Goal: Information Seeking & Learning: Learn about a topic

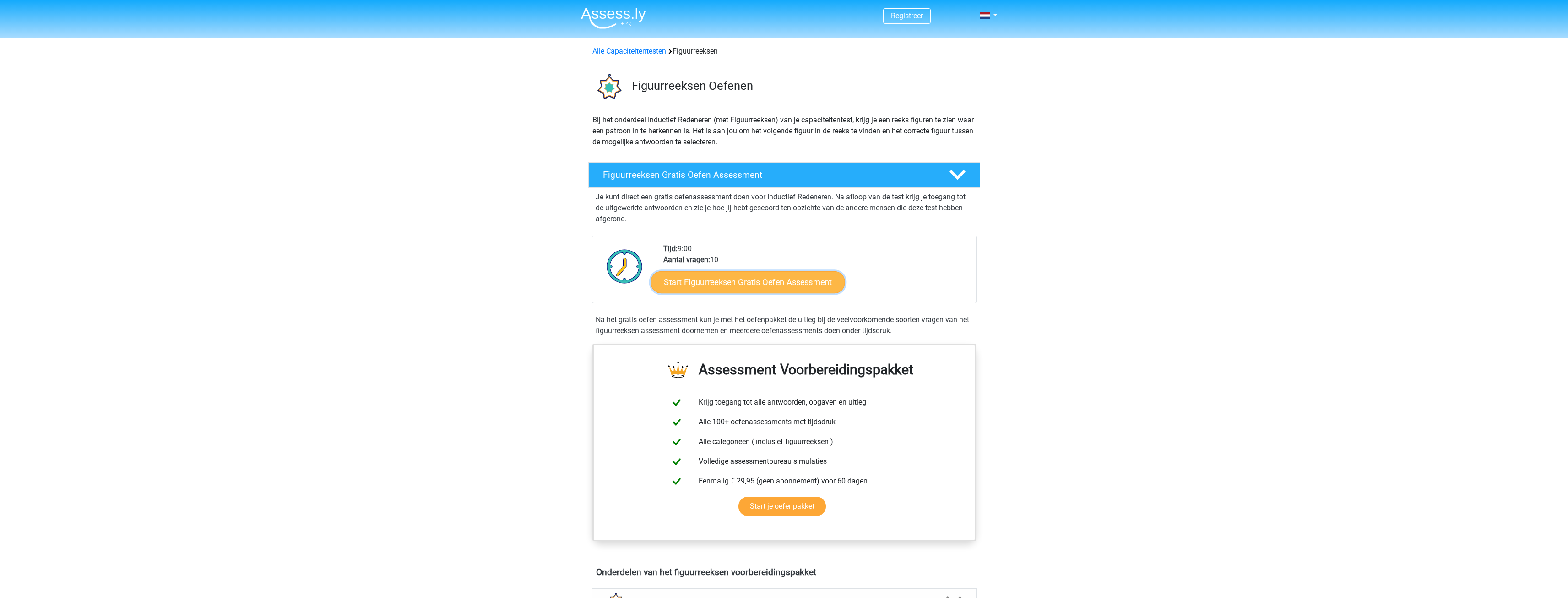
click at [734, 286] on link "Start Figuurreeksen Gratis Oefen Assessment" at bounding box center [748, 281] width 194 height 22
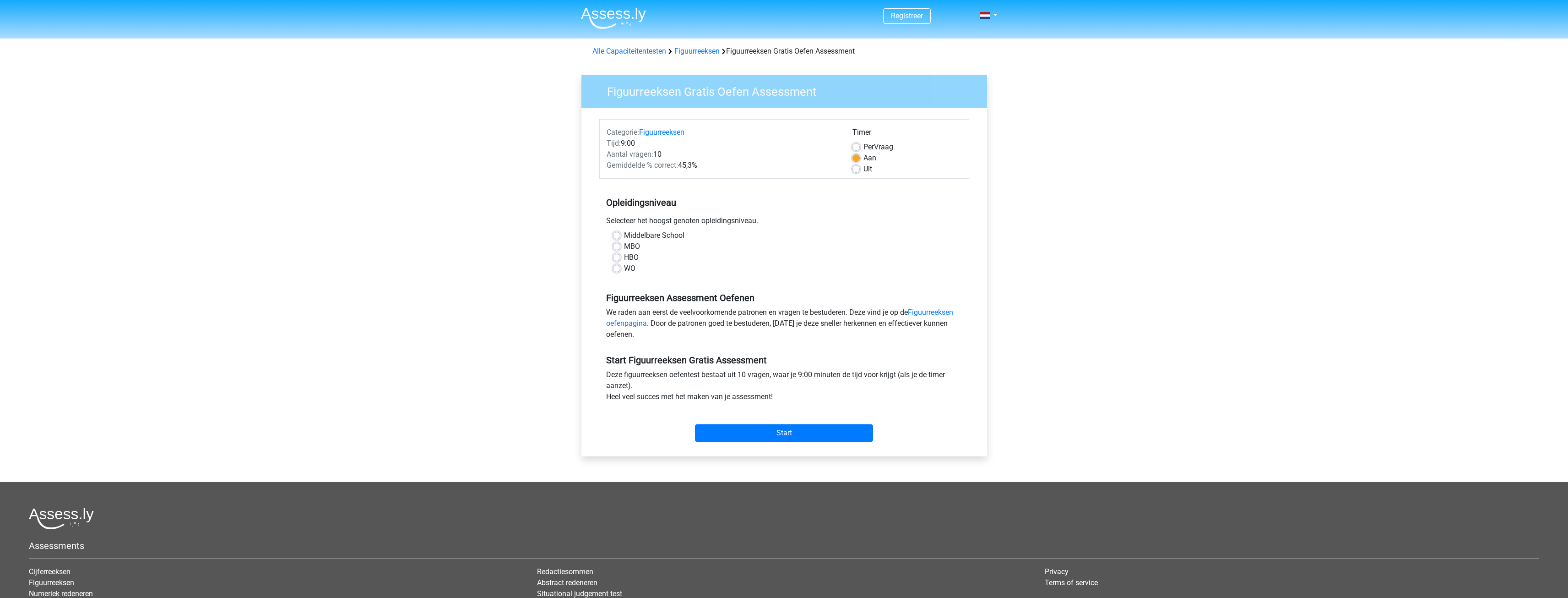
click at [624, 259] on label "HBO" at bounding box center [631, 257] width 14 height 11
click at [616, 259] on input "HBO" at bounding box center [616, 256] width 7 height 9
radio input "true"
click at [795, 437] on input "Start" at bounding box center [784, 433] width 178 height 17
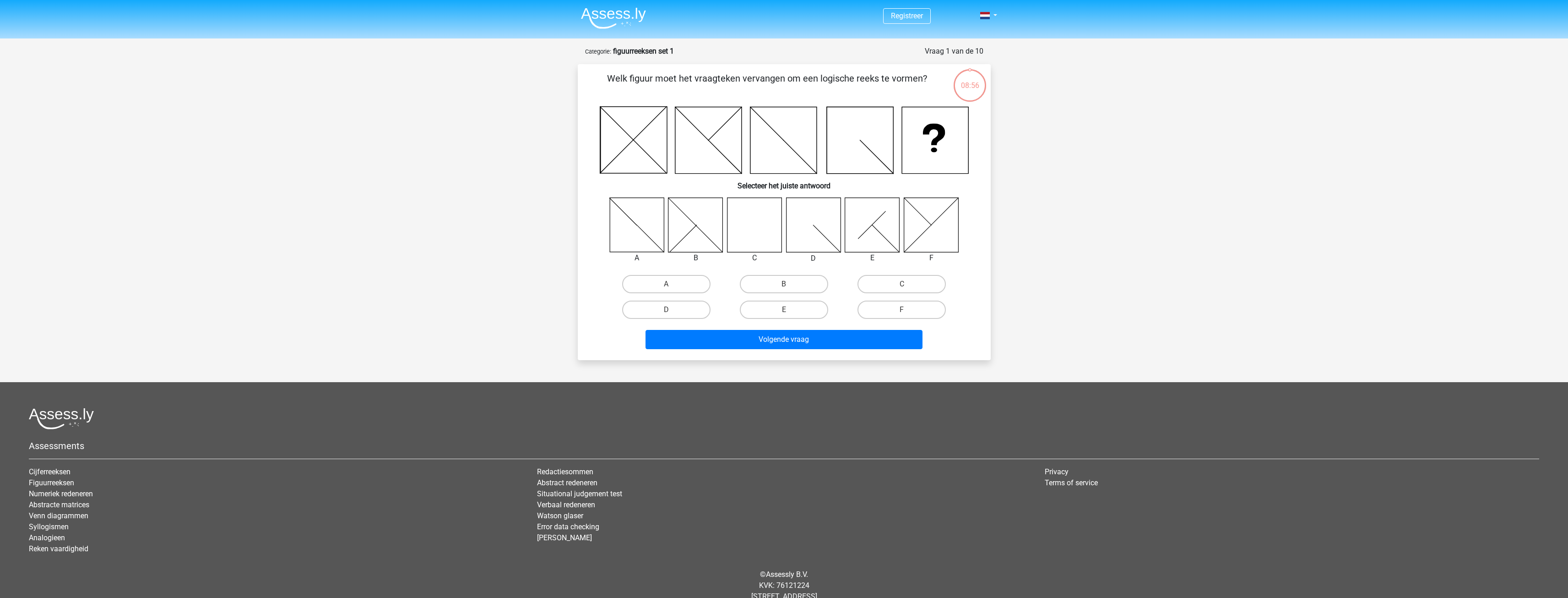
click at [747, 211] on icon at bounding box center [754, 225] width 55 height 55
click at [922, 280] on label "C" at bounding box center [901, 284] width 88 height 18
click at [908, 284] on input "C" at bounding box center [905, 287] width 6 height 6
radio input "true"
click at [873, 335] on button "Volgende vraag" at bounding box center [784, 339] width 277 height 19
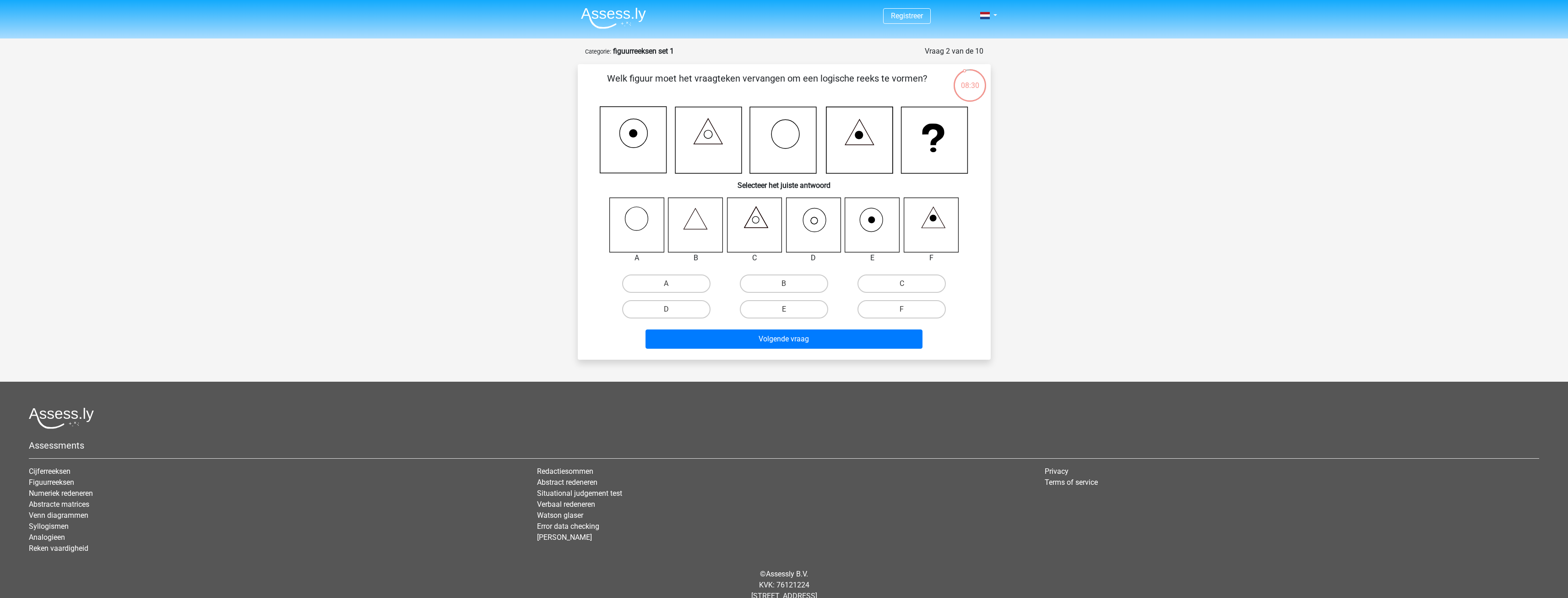
click at [818, 228] on icon at bounding box center [813, 225] width 55 height 55
click at [692, 318] on label "D" at bounding box center [666, 309] width 88 height 18
click at [672, 316] on input "D" at bounding box center [669, 312] width 6 height 6
radio input "true"
click at [766, 339] on button "Volgende vraag" at bounding box center [784, 338] width 277 height 19
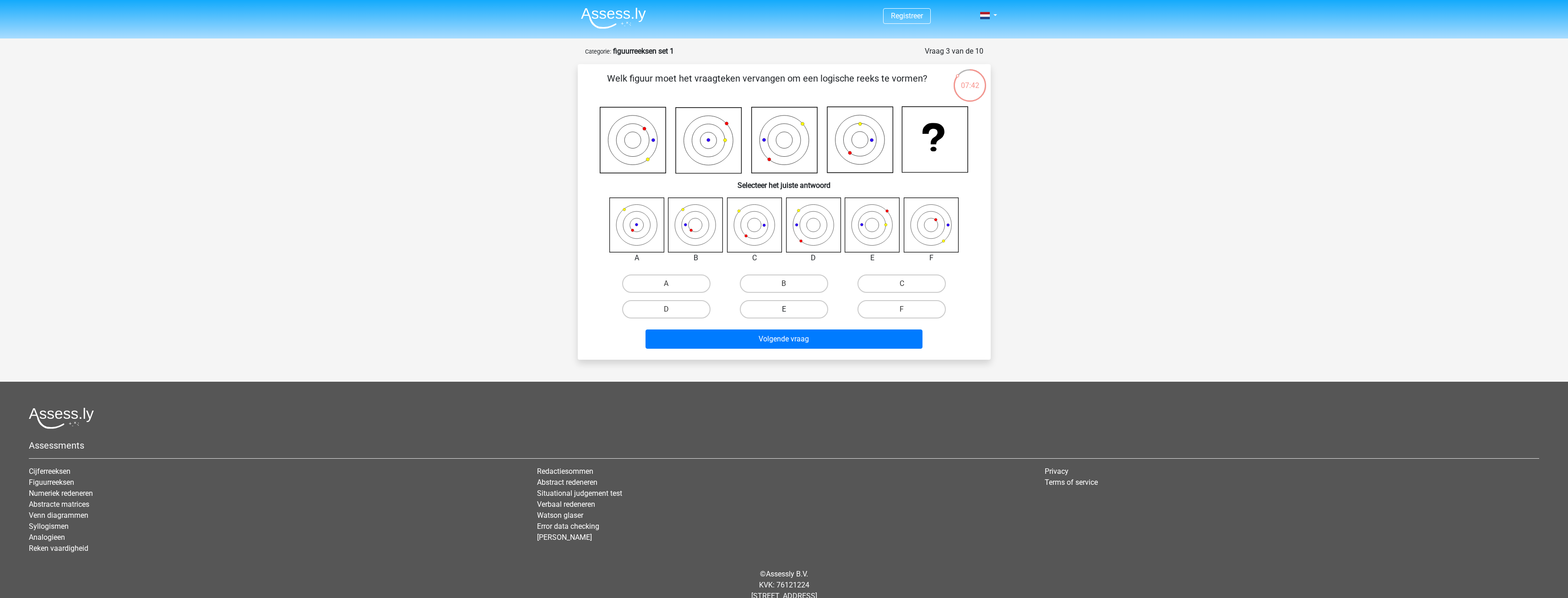
click at [793, 306] on label "E" at bounding box center [784, 309] width 88 height 18
click at [790, 309] on input "E" at bounding box center [786, 312] width 6 height 6
radio input "true"
click at [804, 338] on button "Volgende vraag" at bounding box center [784, 338] width 277 height 19
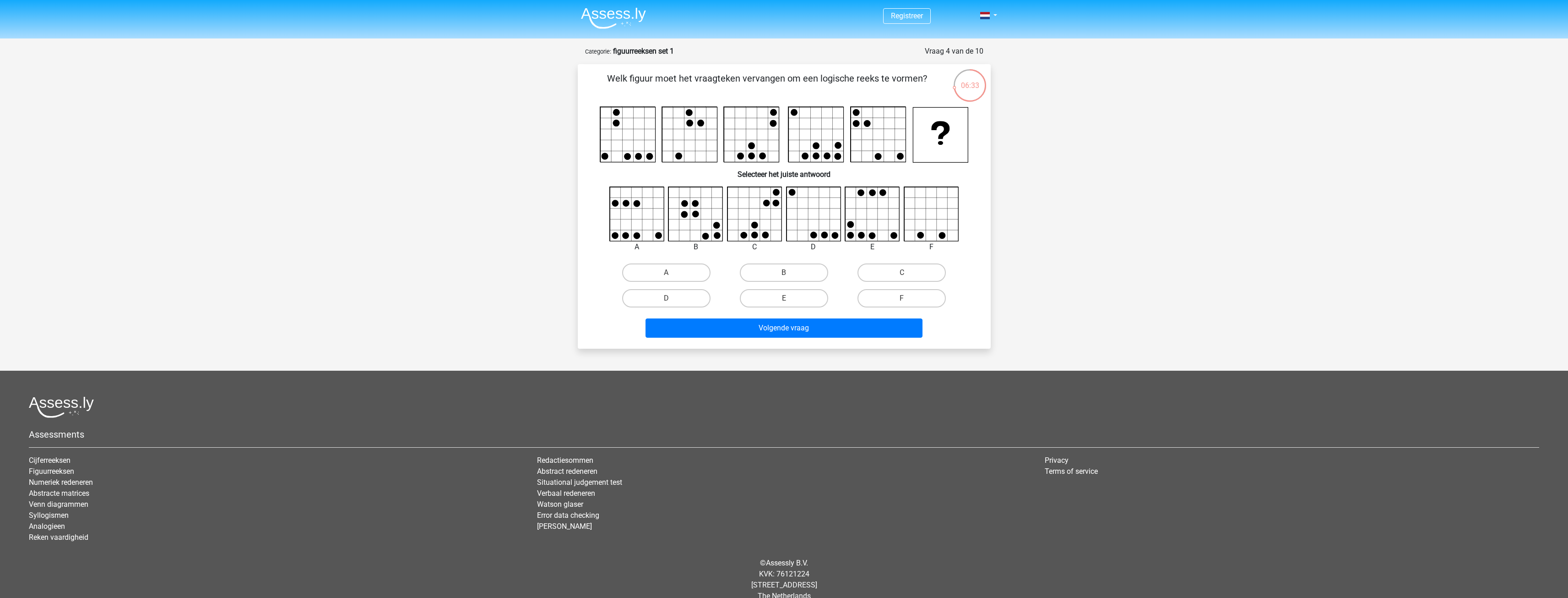
click at [925, 228] on icon at bounding box center [931, 214] width 55 height 55
click at [894, 297] on label "F" at bounding box center [901, 298] width 88 height 18
click at [902, 299] on input "F" at bounding box center [905, 301] width 6 height 6
radio input "true"
click at [848, 329] on button "Volgende vraag" at bounding box center [784, 327] width 277 height 19
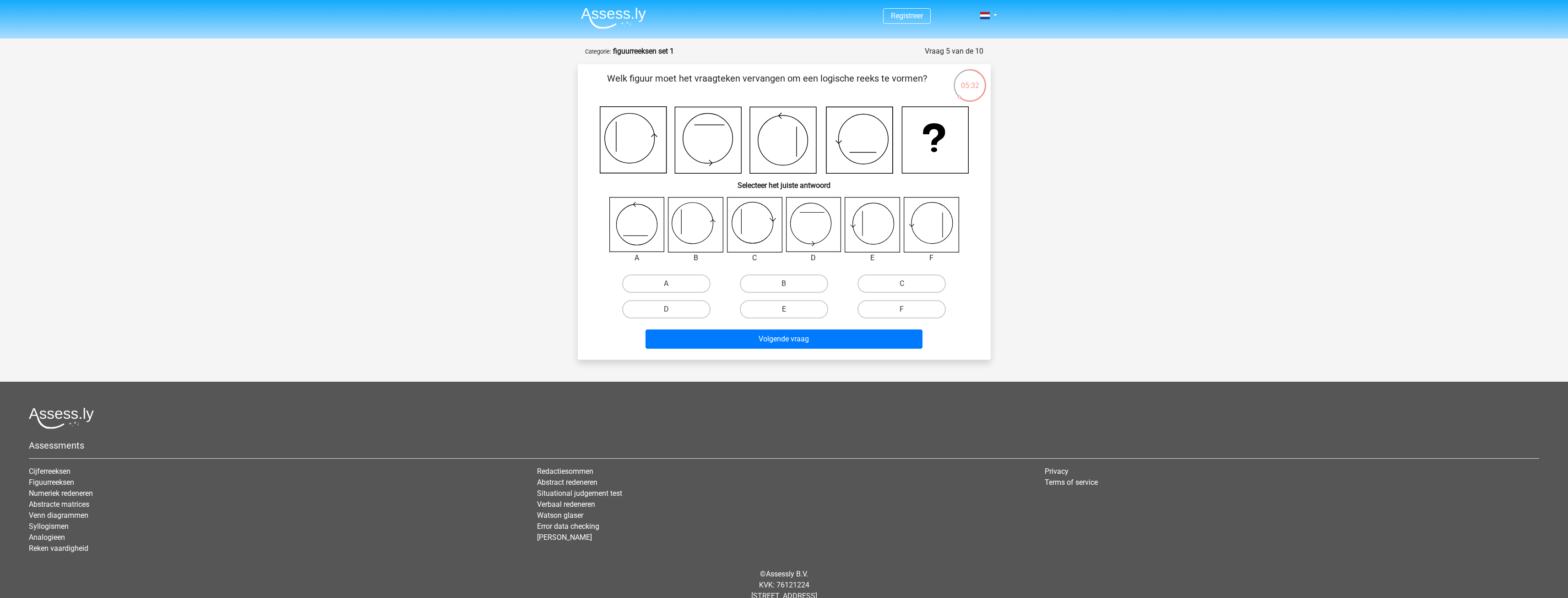
click at [700, 224] on icon at bounding box center [695, 225] width 55 height 55
click at [787, 287] on input "B" at bounding box center [786, 286] width 6 height 6
radio input "true"
click at [812, 338] on button "Volgende vraag" at bounding box center [784, 338] width 277 height 19
click at [754, 225] on icon at bounding box center [754, 225] width 55 height 55
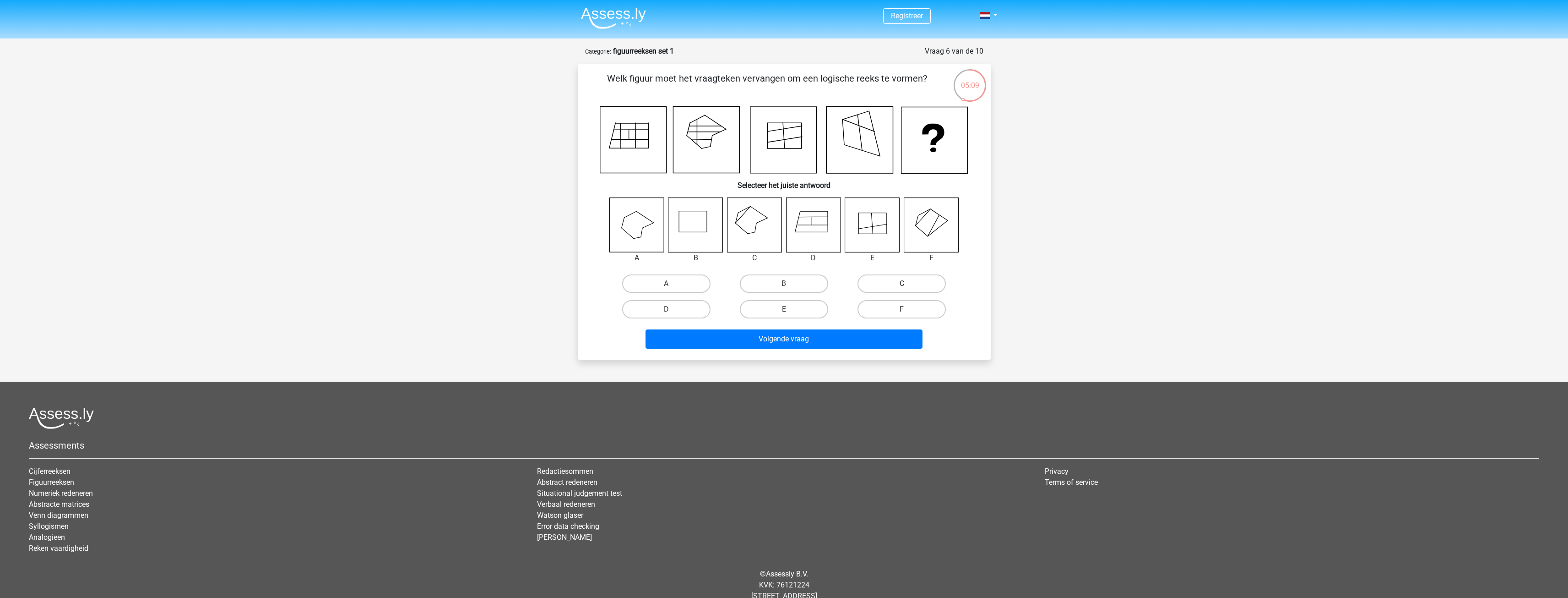
click at [883, 280] on label "C" at bounding box center [901, 283] width 88 height 18
click at [902, 283] on input "C" at bounding box center [905, 286] width 6 height 6
radio input "true"
click at [873, 346] on button "Volgende vraag" at bounding box center [784, 338] width 277 height 19
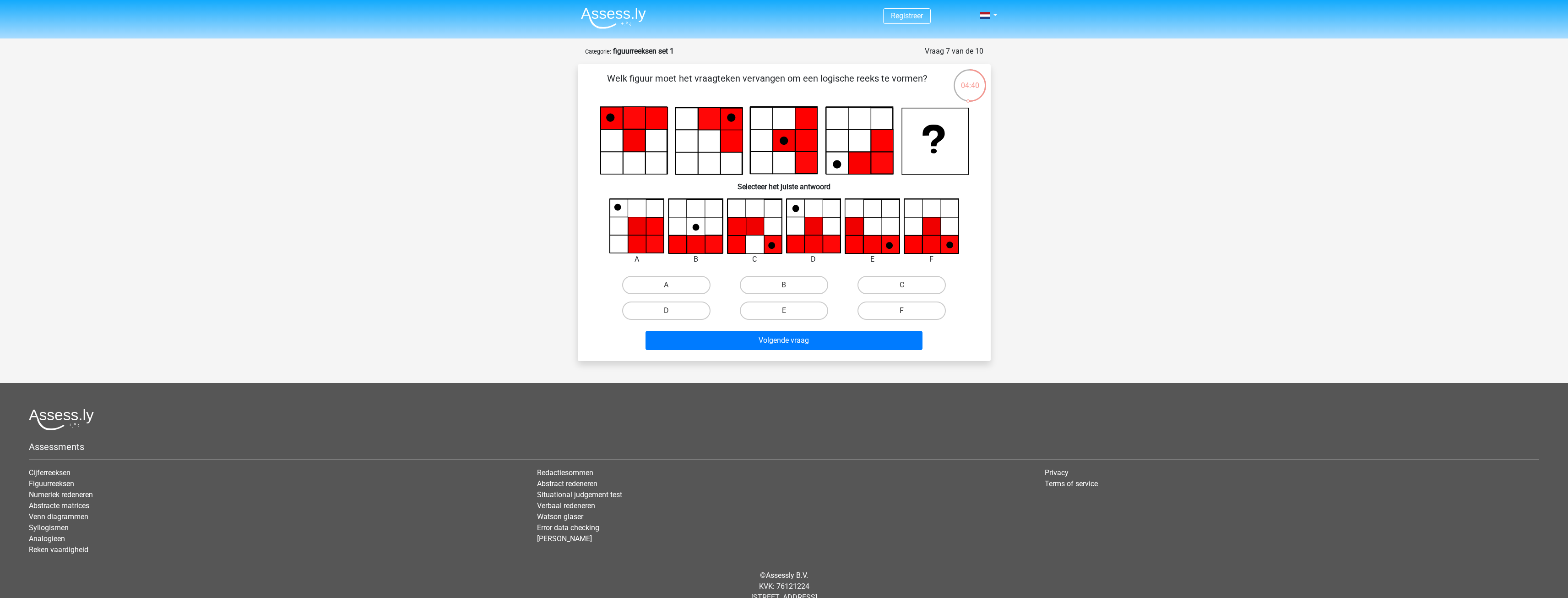
click at [933, 238] on icon at bounding box center [932, 245] width 18 height 18
drag, startPoint x: 909, startPoint y: 310, endPoint x: 905, endPoint y: 317, distance: 8.1
click at [909, 310] on label "F" at bounding box center [901, 310] width 88 height 18
click at [908, 310] on input "F" at bounding box center [905, 313] width 6 height 6
radio input "true"
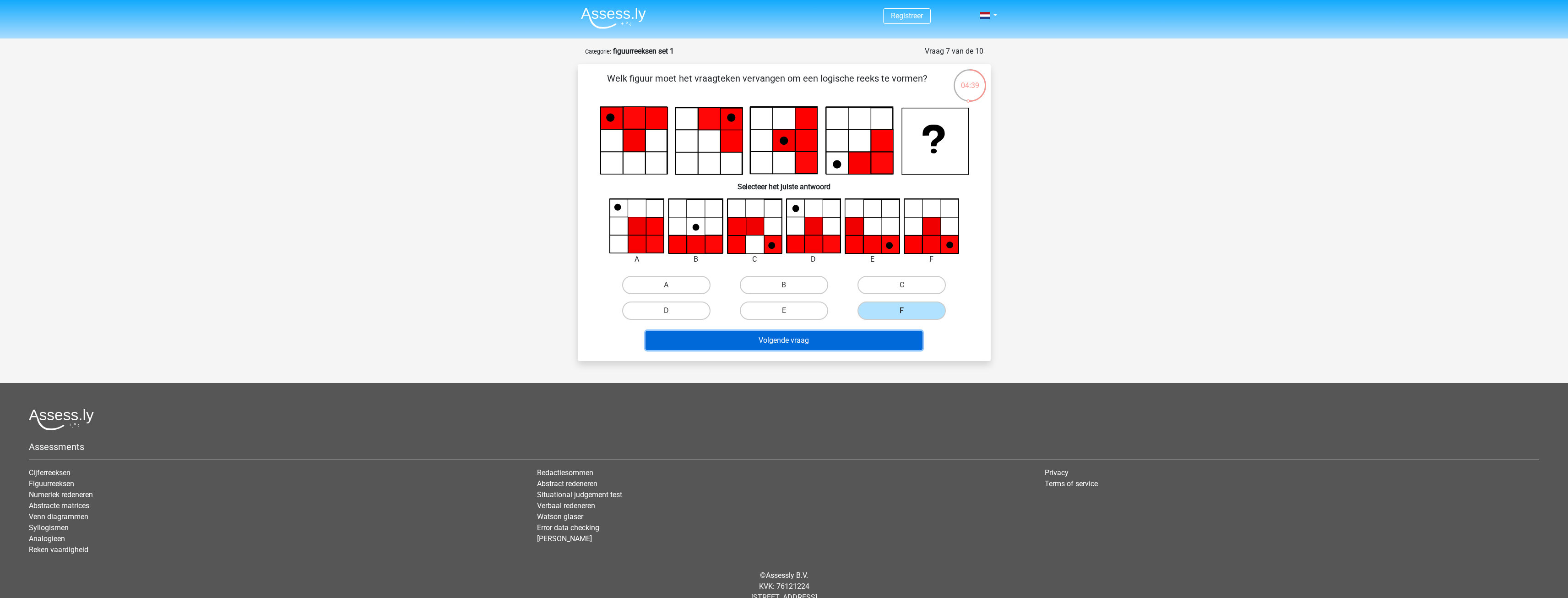
click at [887, 334] on button "Volgende vraag" at bounding box center [784, 340] width 277 height 19
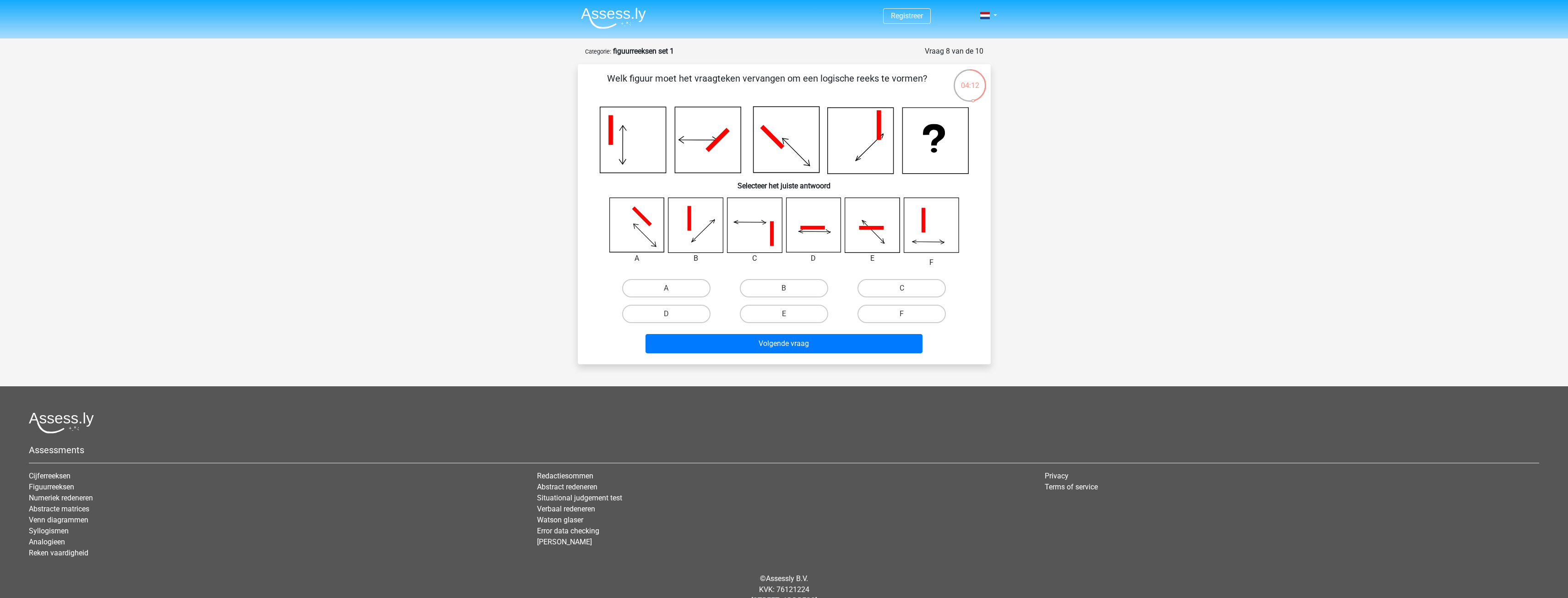
click at [864, 229] on icon at bounding box center [872, 228] width 25 height 4
click at [788, 315] on input "E" at bounding box center [786, 317] width 6 height 6
radio input "true"
click at [801, 343] on button "Volgende vraag" at bounding box center [784, 343] width 277 height 19
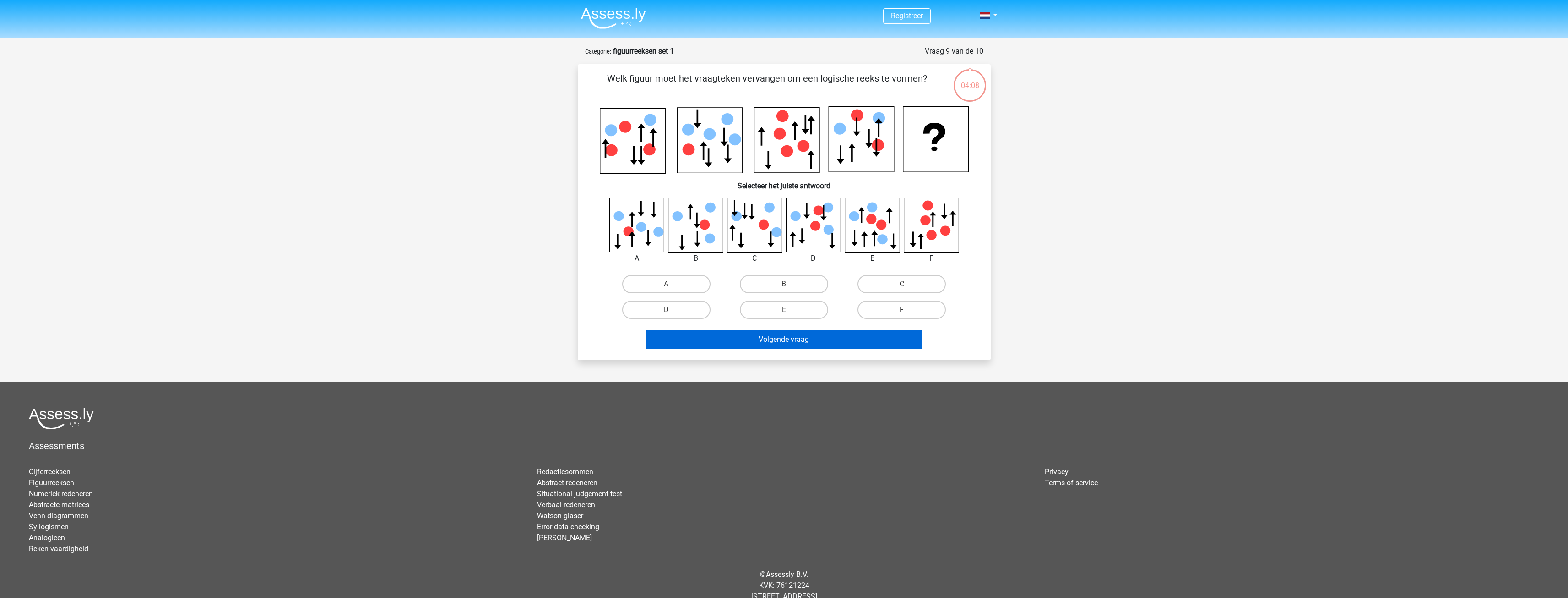
scroll to position [26, 0]
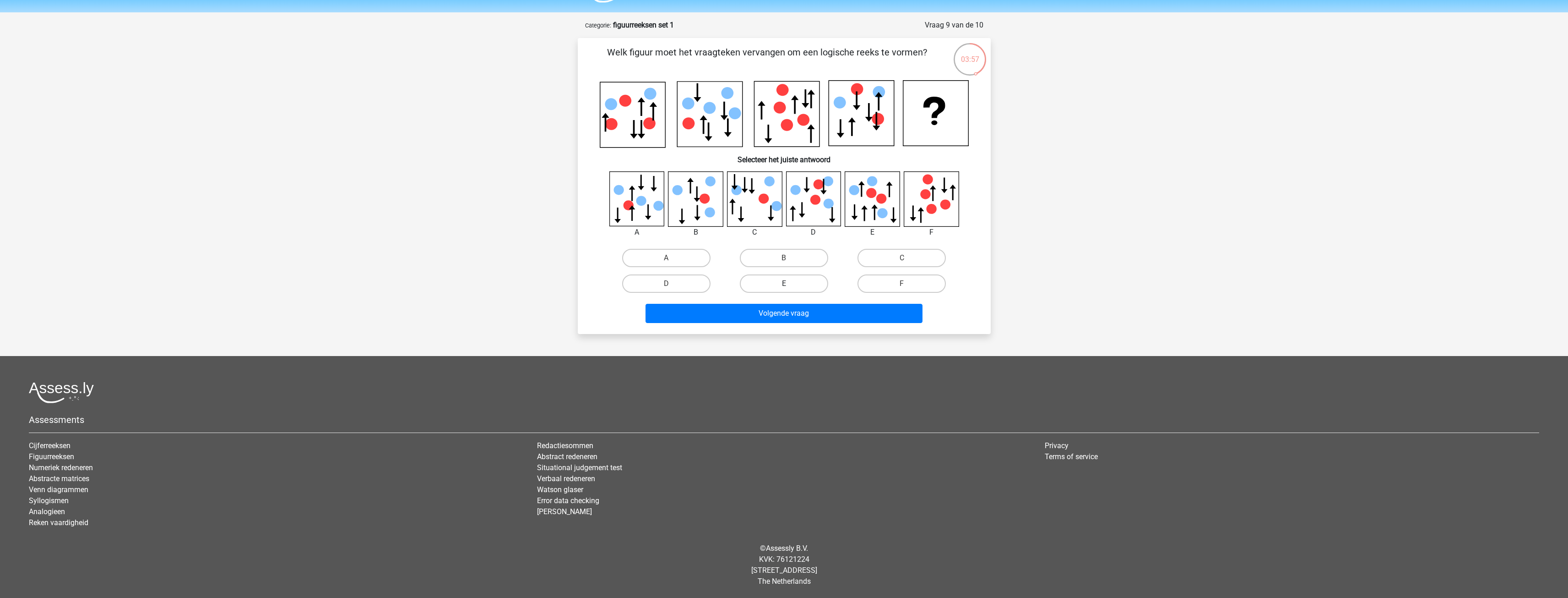
click at [816, 287] on label "E" at bounding box center [784, 283] width 88 height 18
click at [790, 287] on input "E" at bounding box center [786, 286] width 6 height 6
radio input "true"
click at [814, 306] on button "Volgende vraag" at bounding box center [784, 313] width 277 height 19
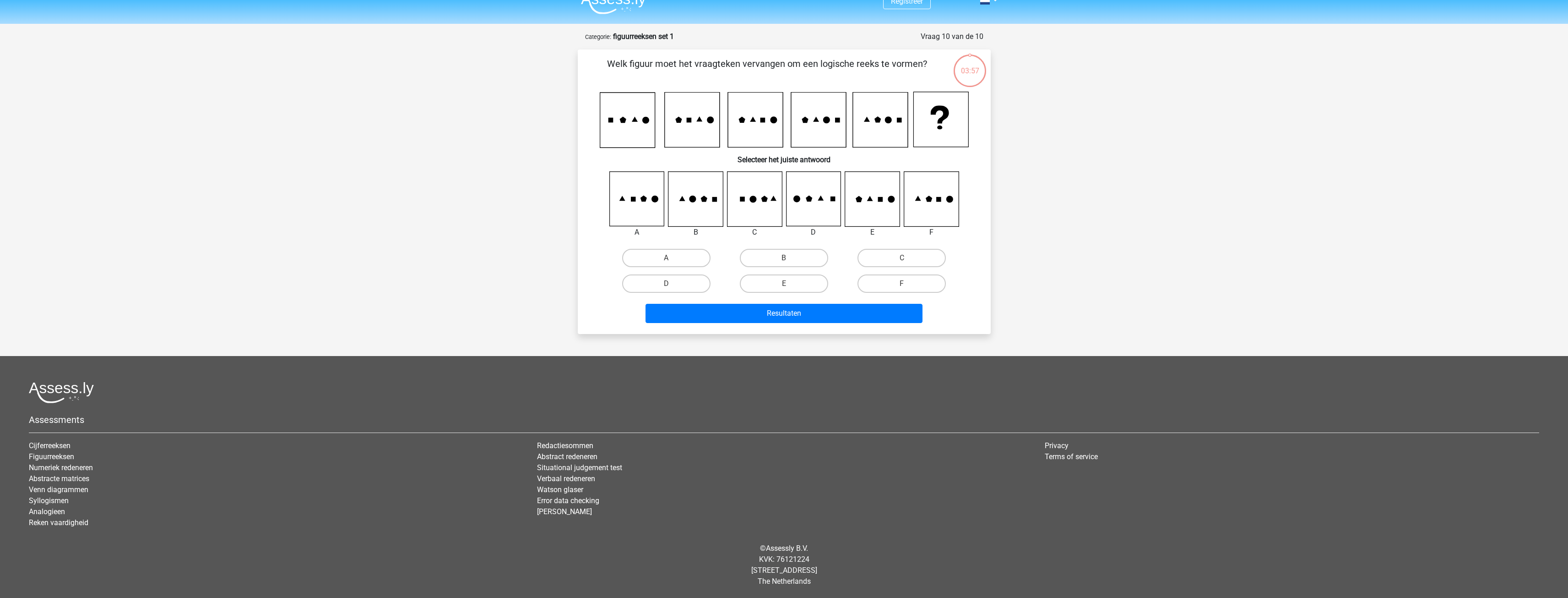
scroll to position [14, 0]
click at [788, 260] on input "B" at bounding box center [786, 261] width 6 height 6
radio input "true"
click at [800, 308] on button "Resultaten" at bounding box center [784, 313] width 277 height 19
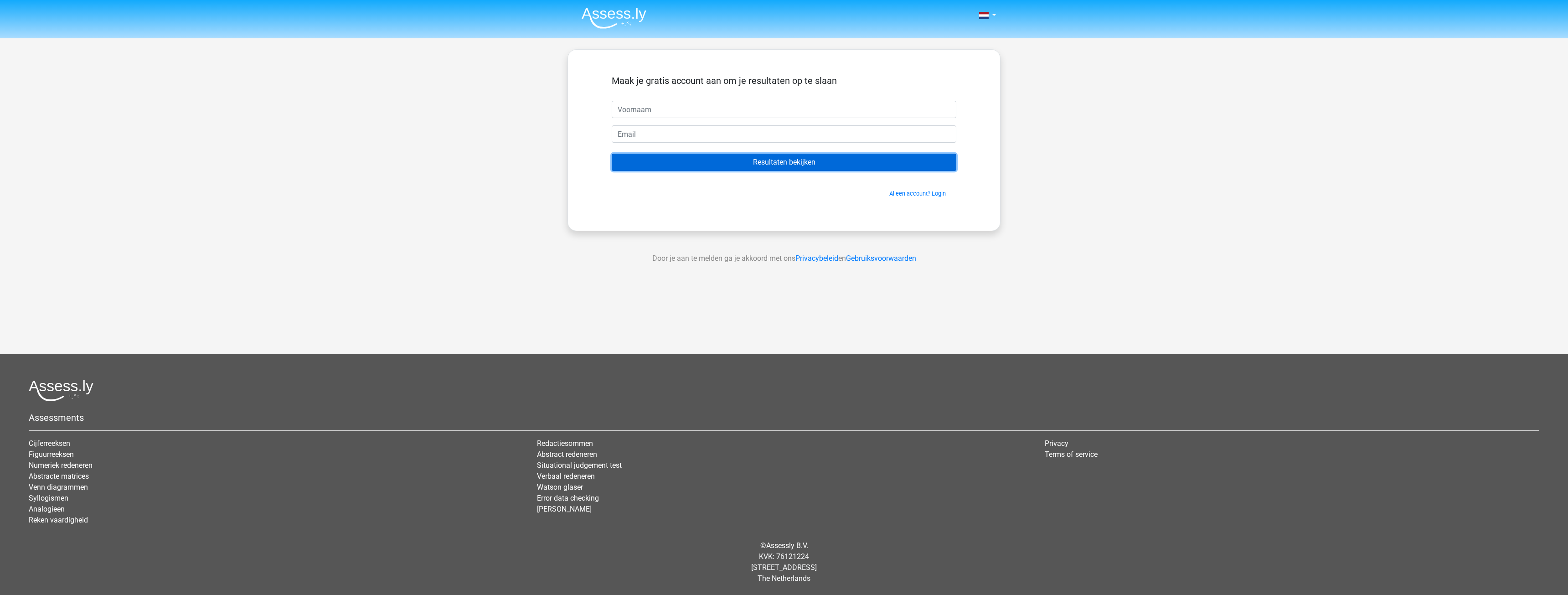
click at [785, 161] on input "Resultaten bekijken" at bounding box center [784, 162] width 344 height 17
click at [698, 112] on input "text" at bounding box center [784, 109] width 344 height 17
type input "[PERSON_NAME]"
click at [681, 128] on input "email" at bounding box center [784, 133] width 344 height 17
type input "[EMAIL_ADDRESS][DOMAIN_NAME]"
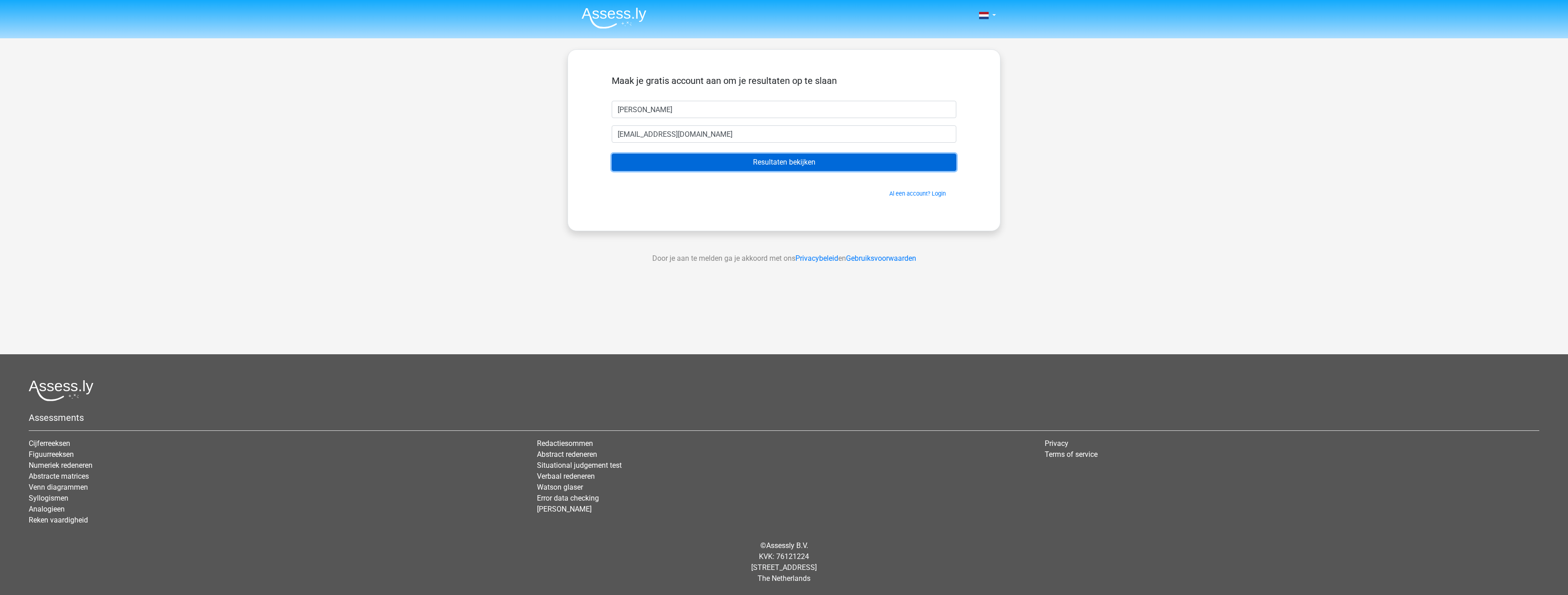
click at [714, 161] on input "Resultaten bekijken" at bounding box center [784, 162] width 344 height 17
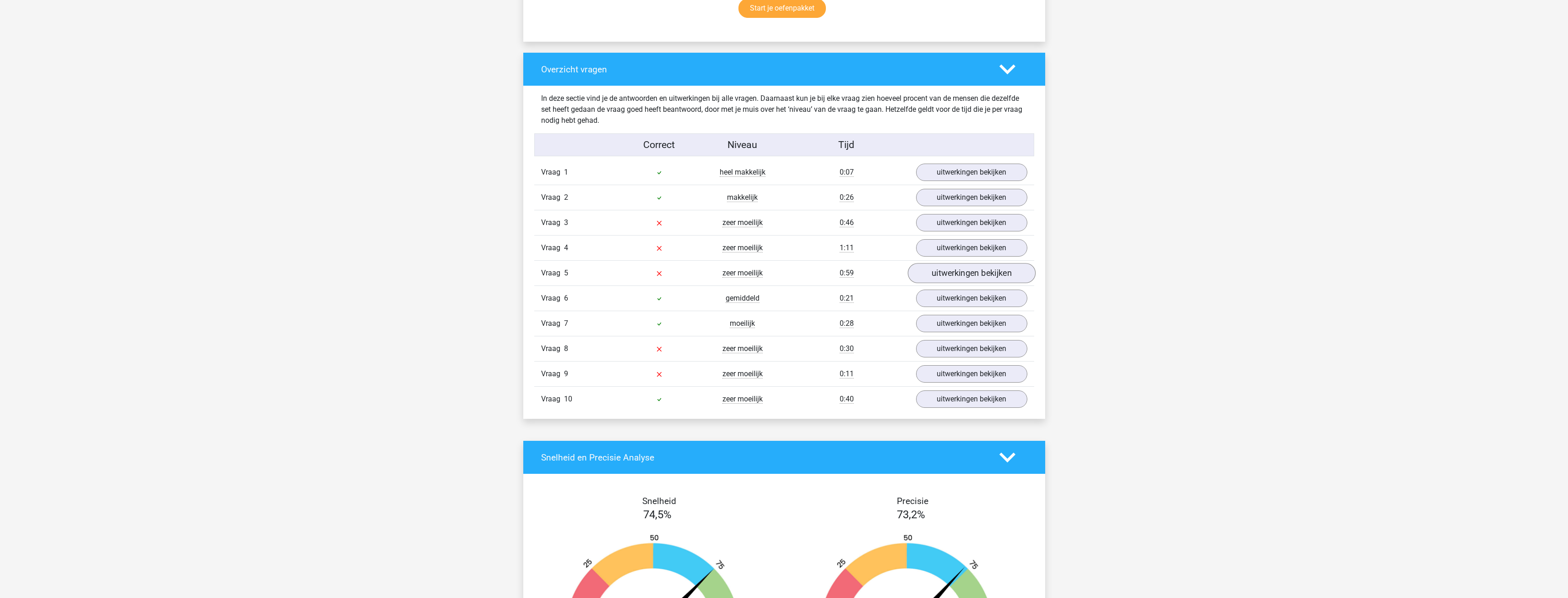
scroll to position [641, 0]
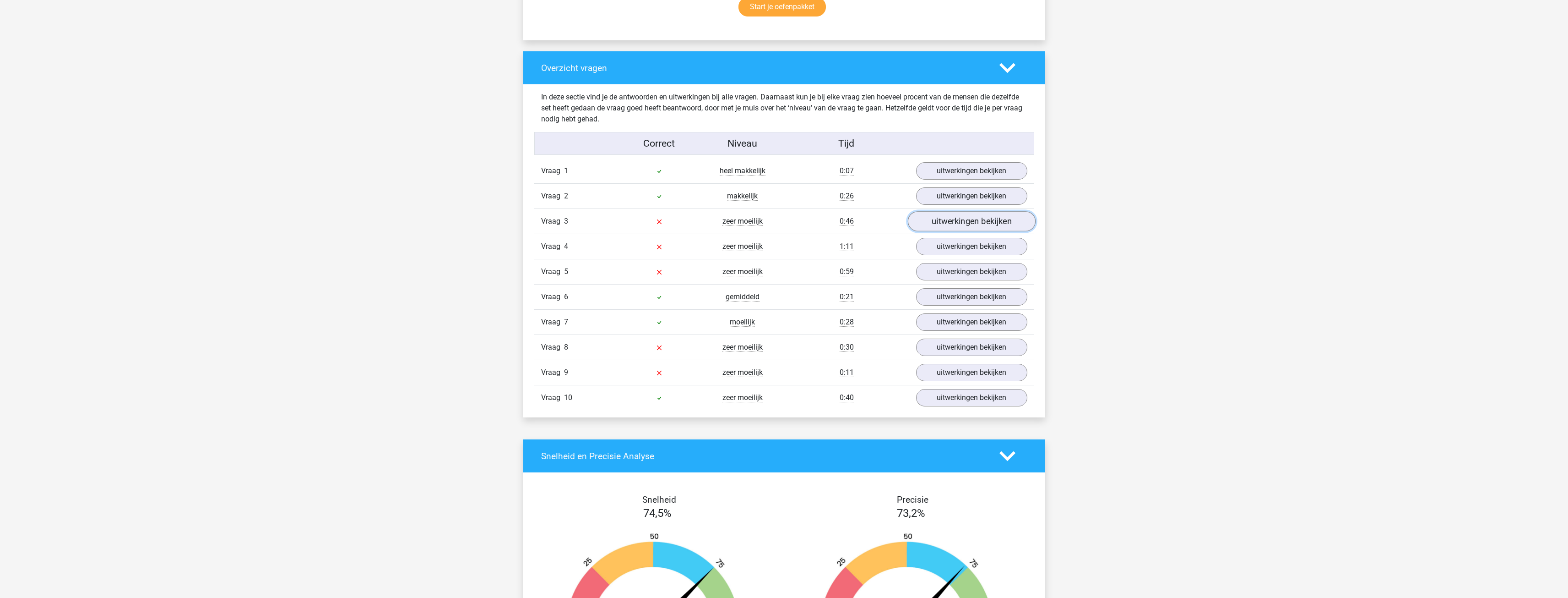
click at [954, 221] on link "uitwerkingen bekijken" at bounding box center [971, 221] width 128 height 20
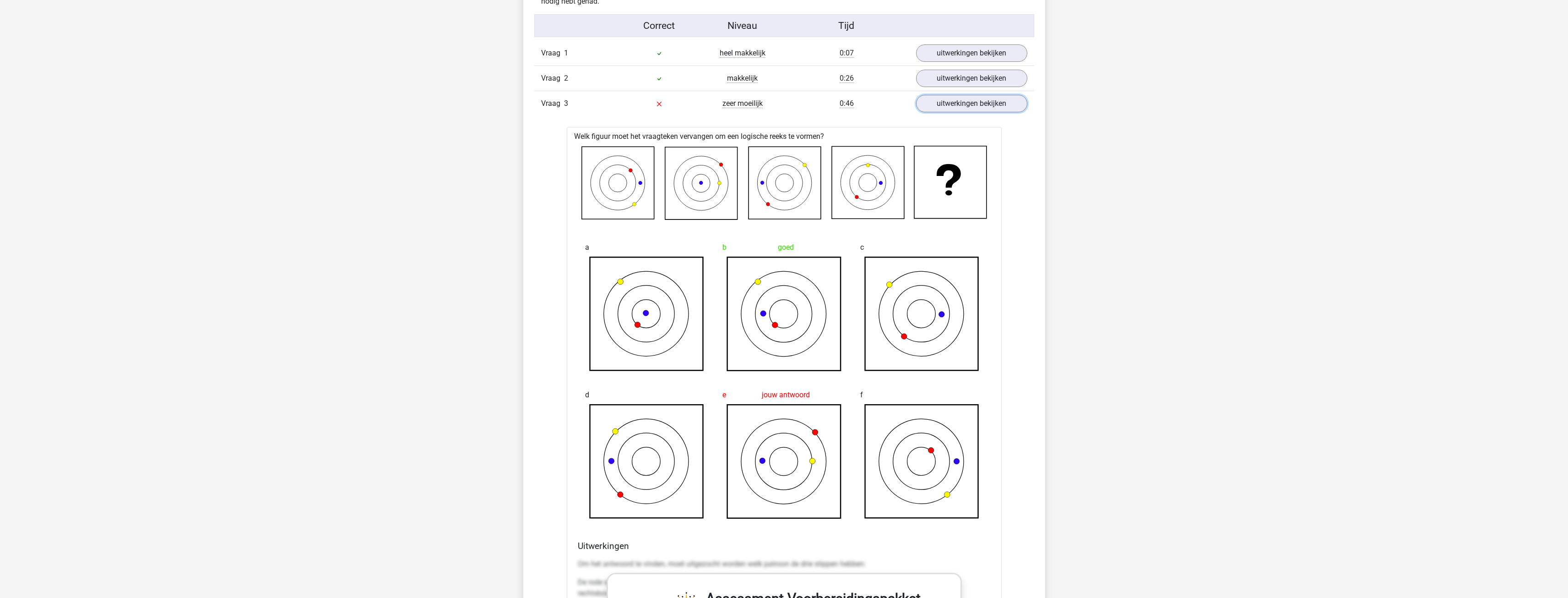
scroll to position [779, 0]
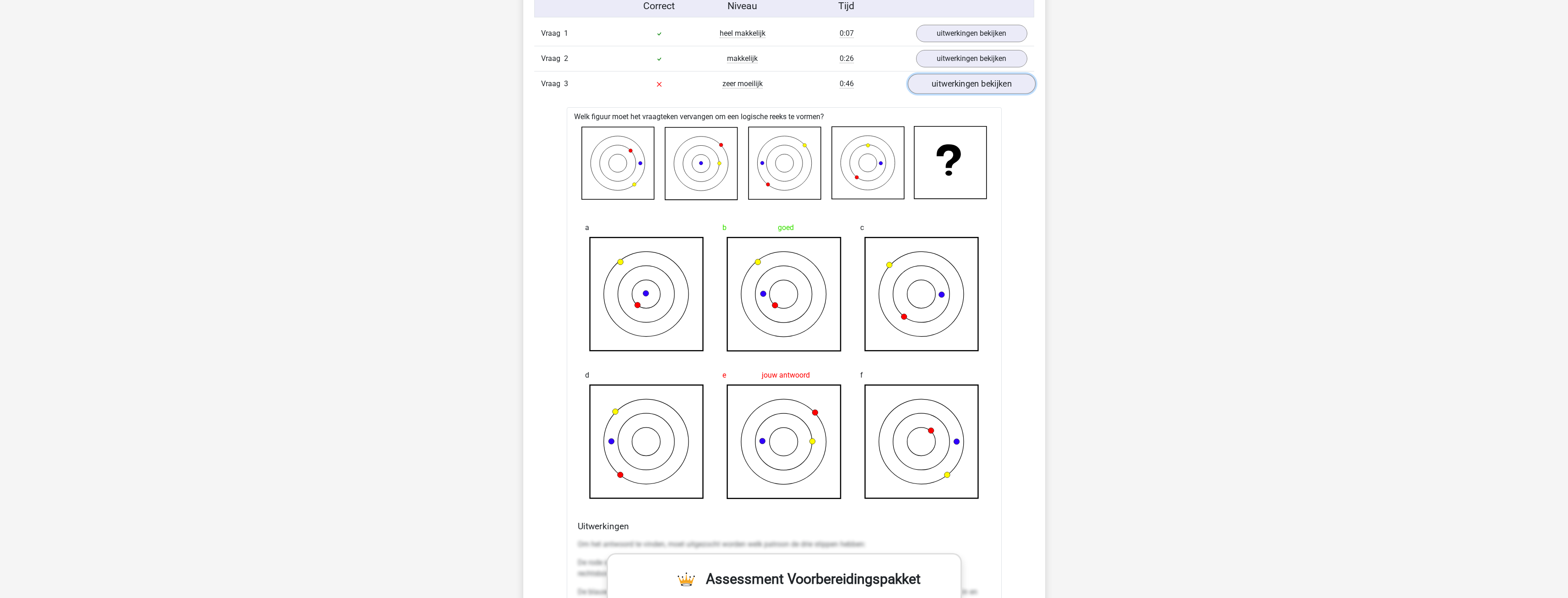
click at [972, 80] on link "uitwerkingen bekijken" at bounding box center [971, 84] width 128 height 20
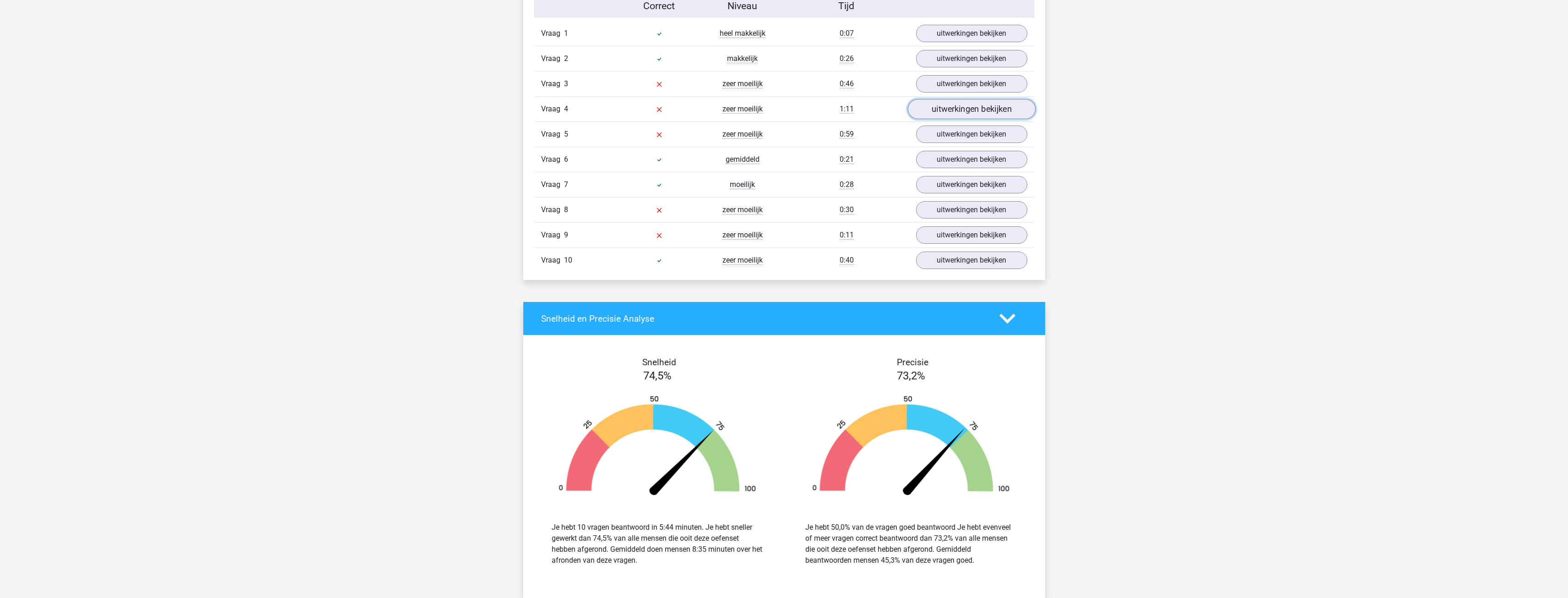
click at [965, 107] on link "uitwerkingen bekijken" at bounding box center [971, 109] width 128 height 20
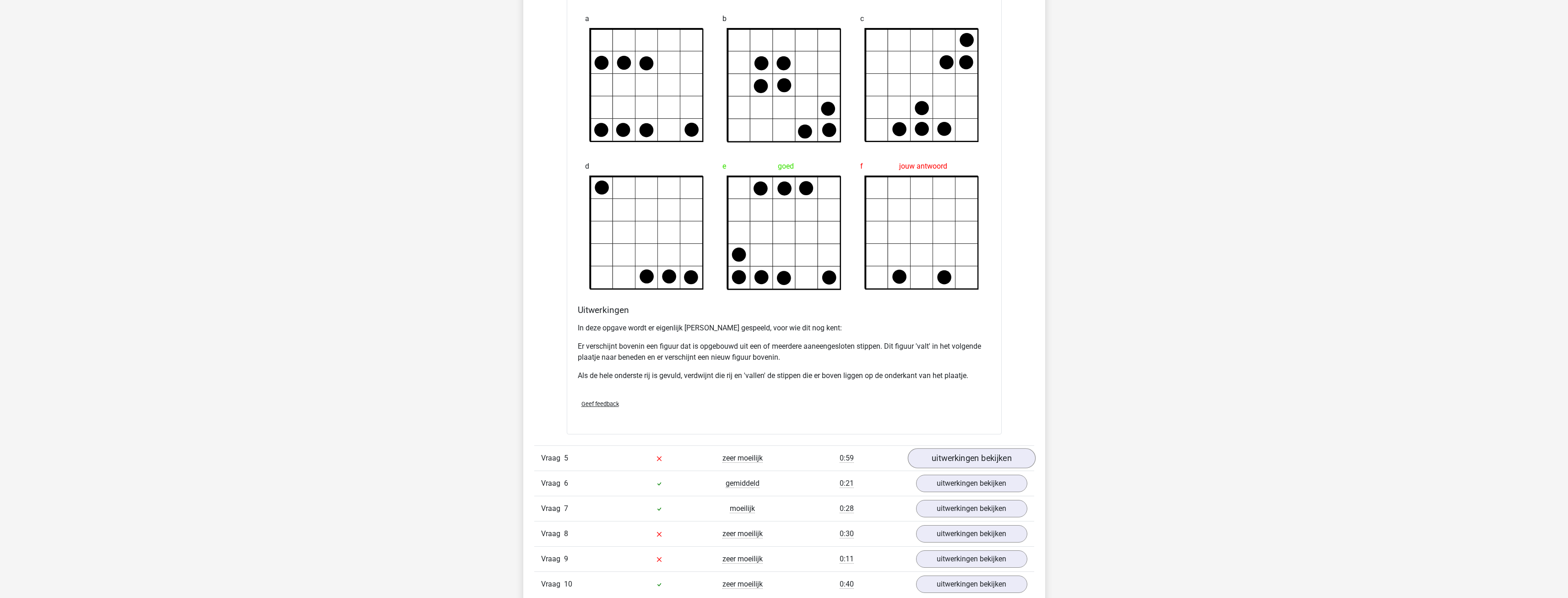
scroll to position [1100, 0]
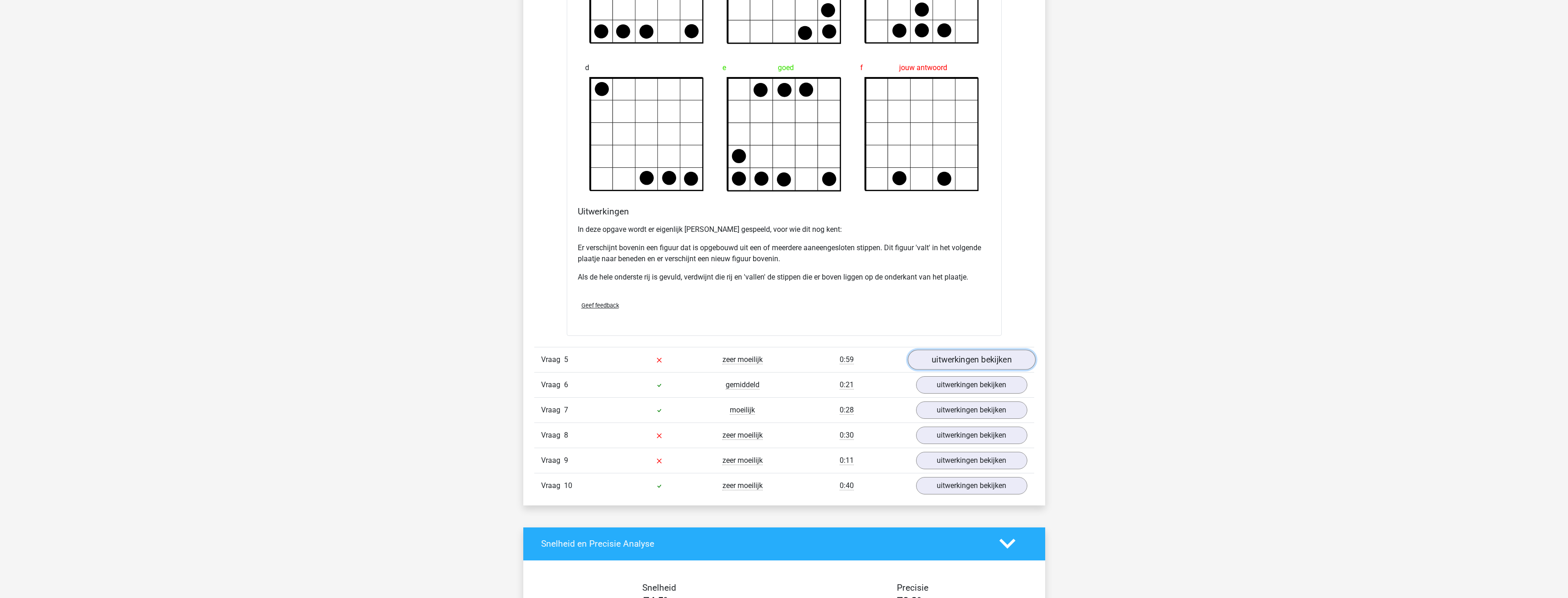
click at [967, 363] on link "uitwerkingen bekijken" at bounding box center [971, 360] width 128 height 20
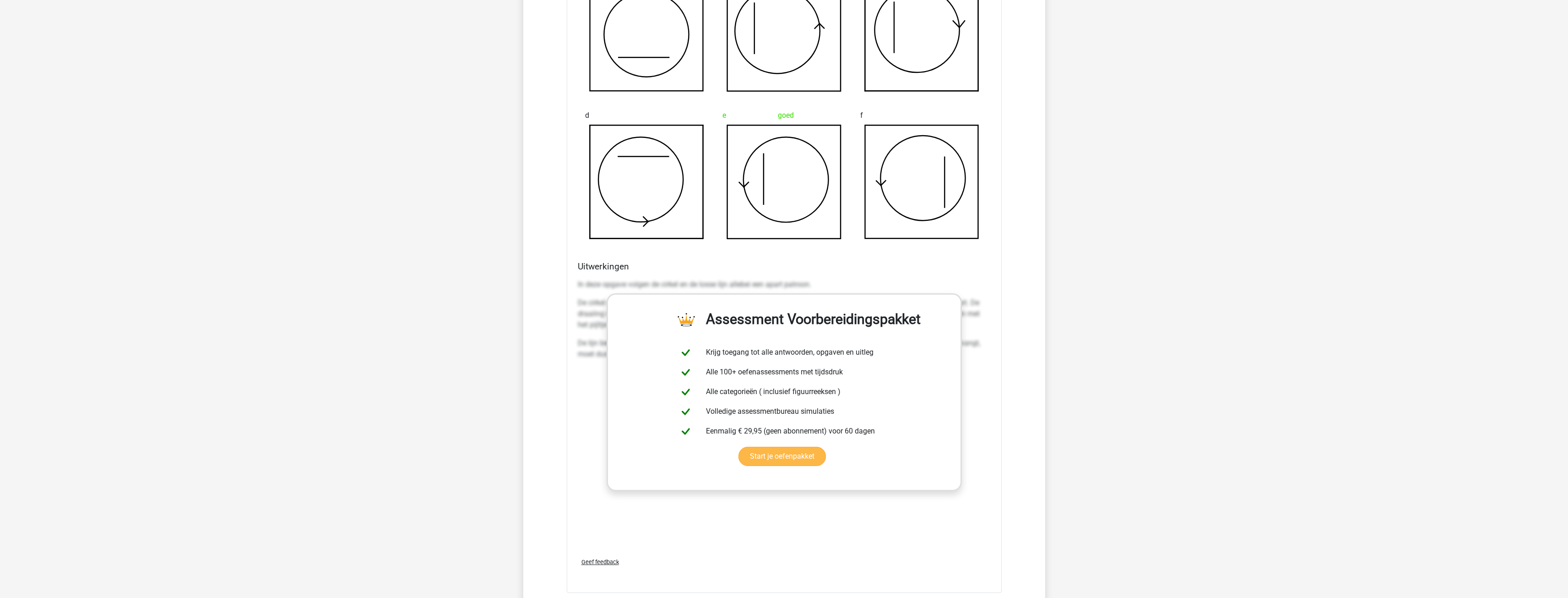
scroll to position [1649, 0]
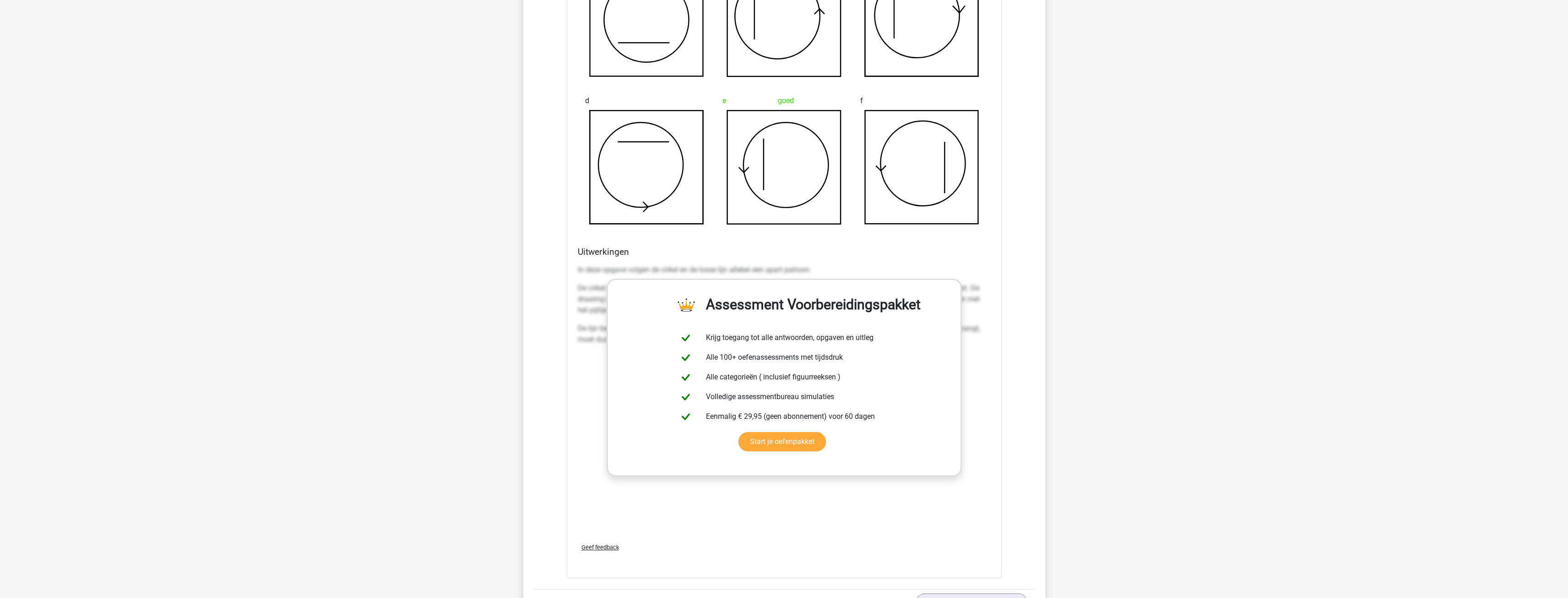
click at [989, 385] on div "In deze opgave volgen de cirkel en de losse lijn allebei een apart patroon. De …" at bounding box center [784, 398] width 413 height 275
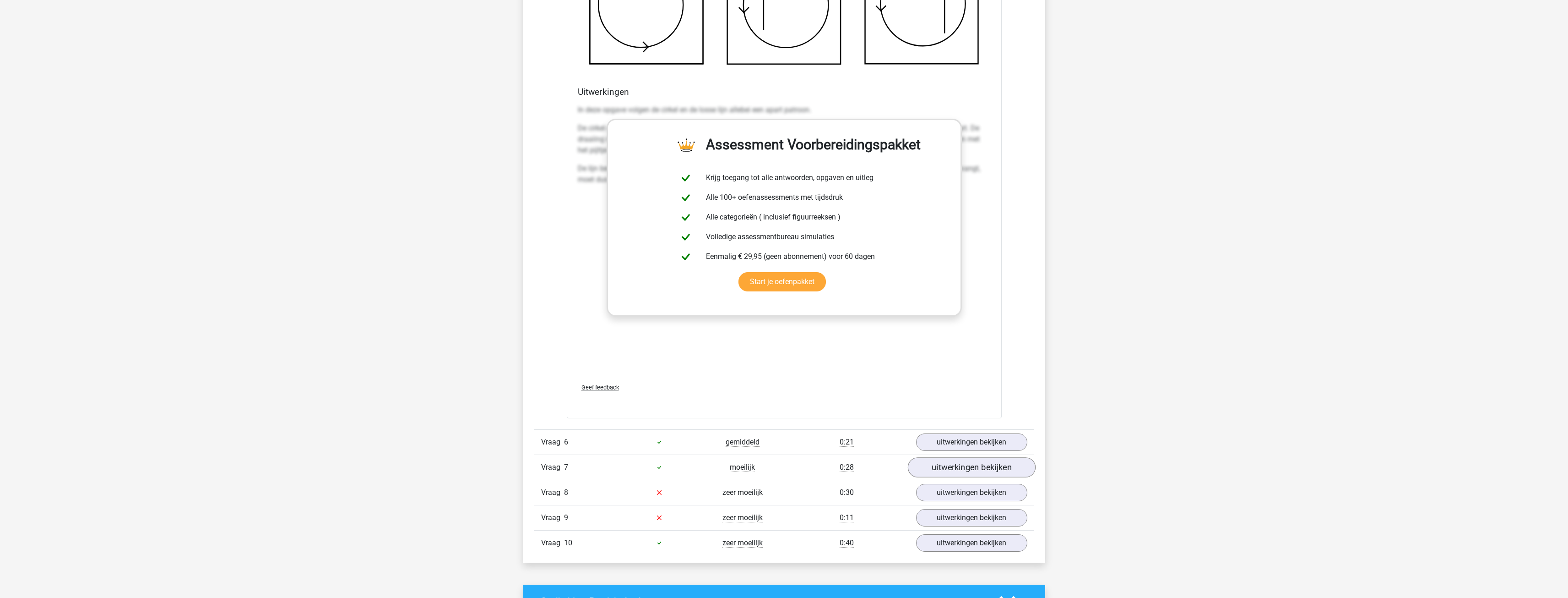
scroll to position [1879, 0]
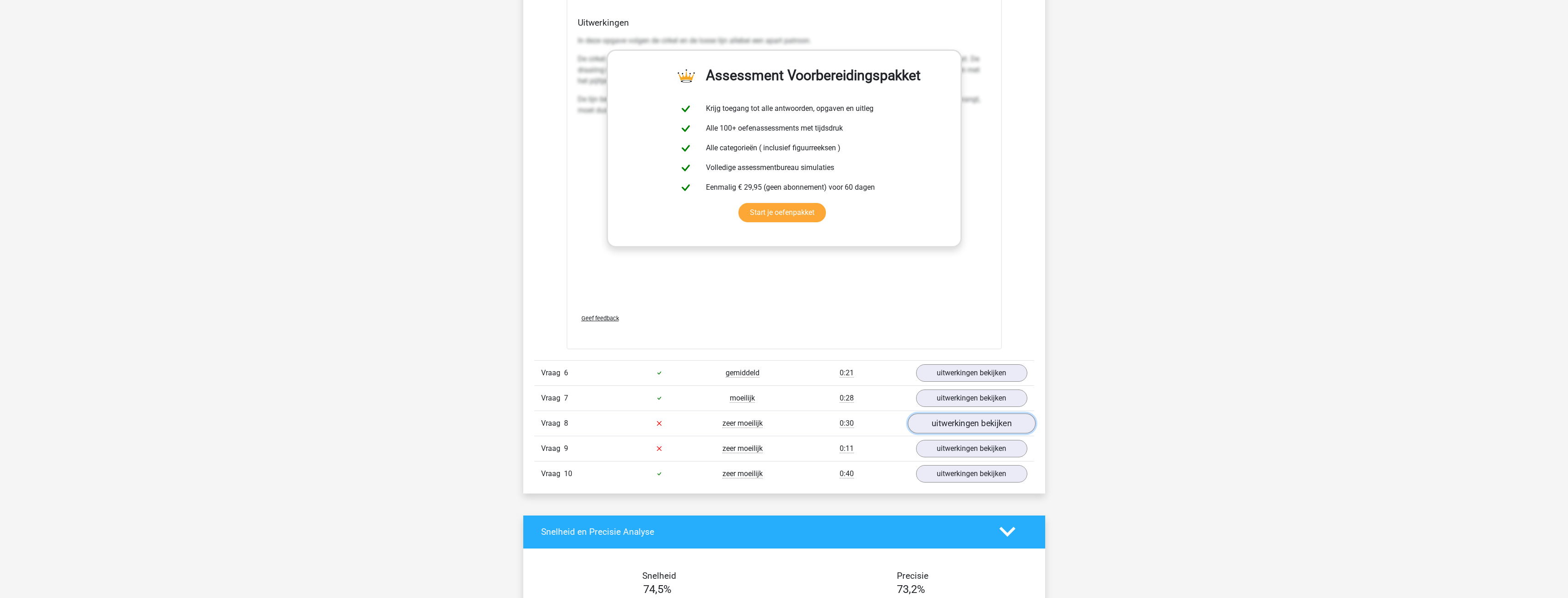
click at [973, 419] on link "uitwerkingen bekijken" at bounding box center [971, 424] width 128 height 20
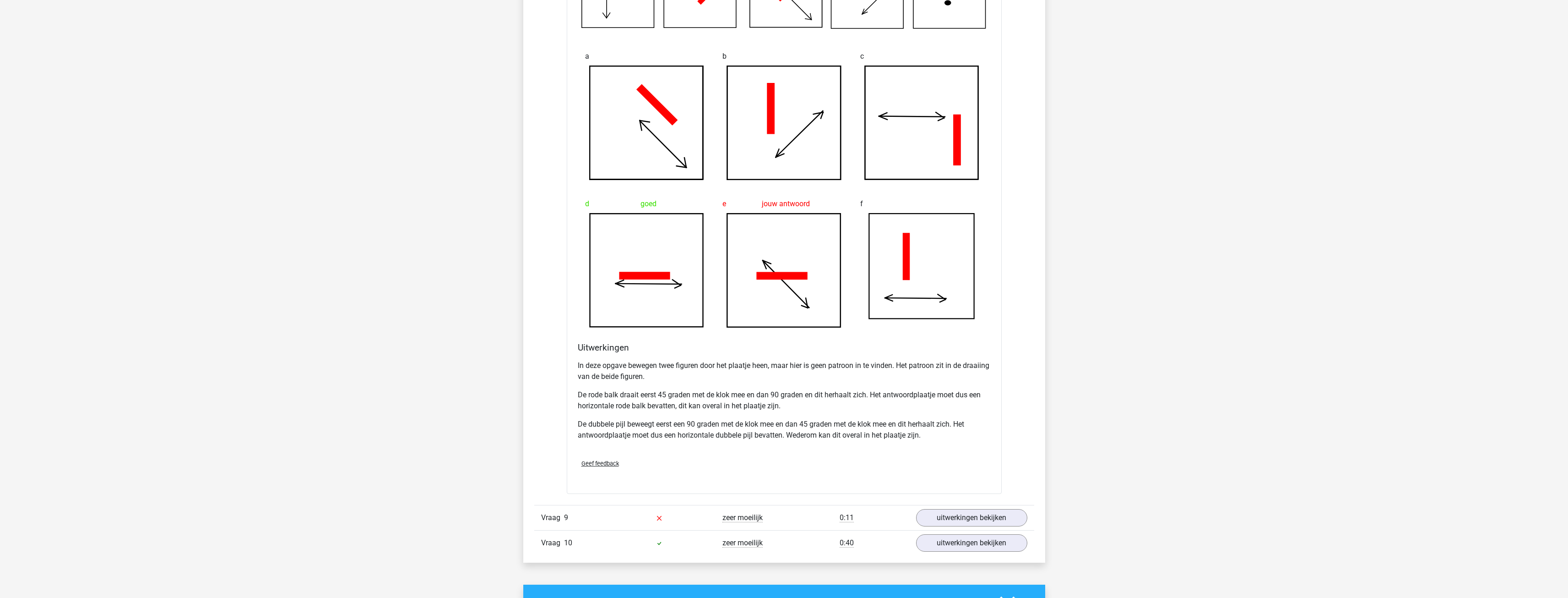
scroll to position [2520, 0]
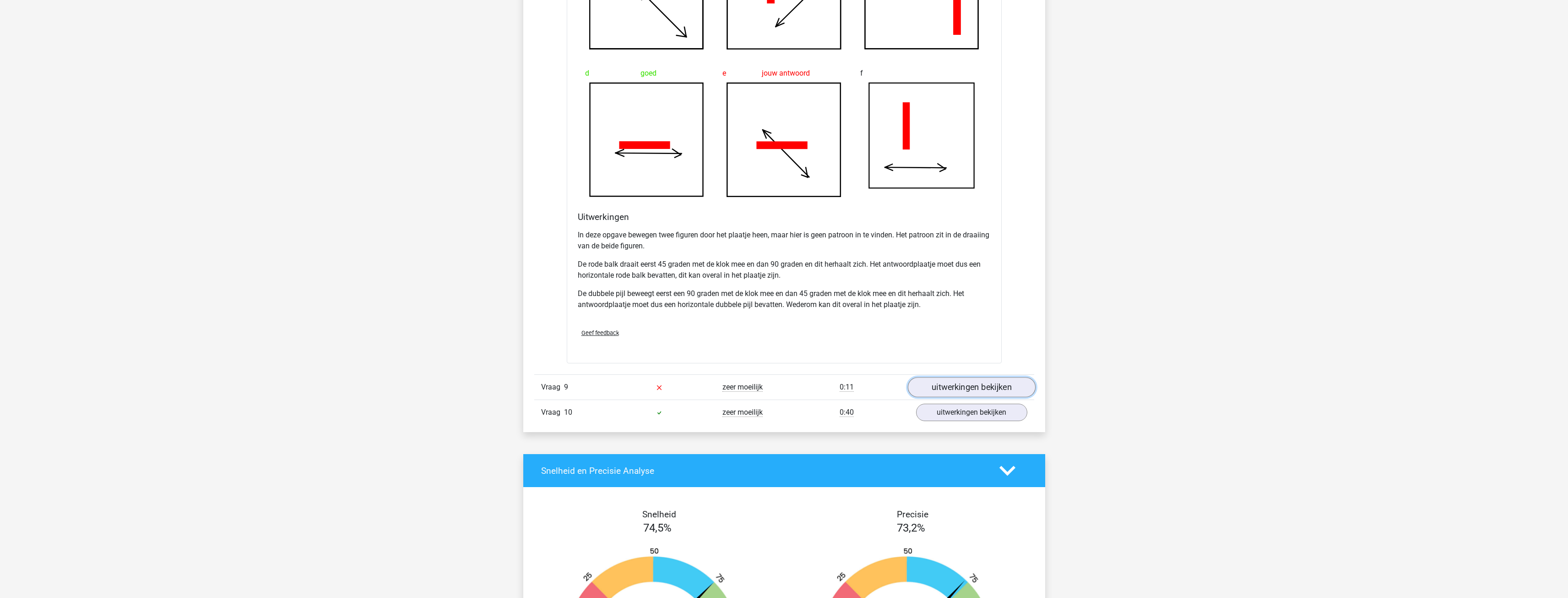
click at [976, 388] on link "uitwerkingen bekijken" at bounding box center [971, 387] width 128 height 20
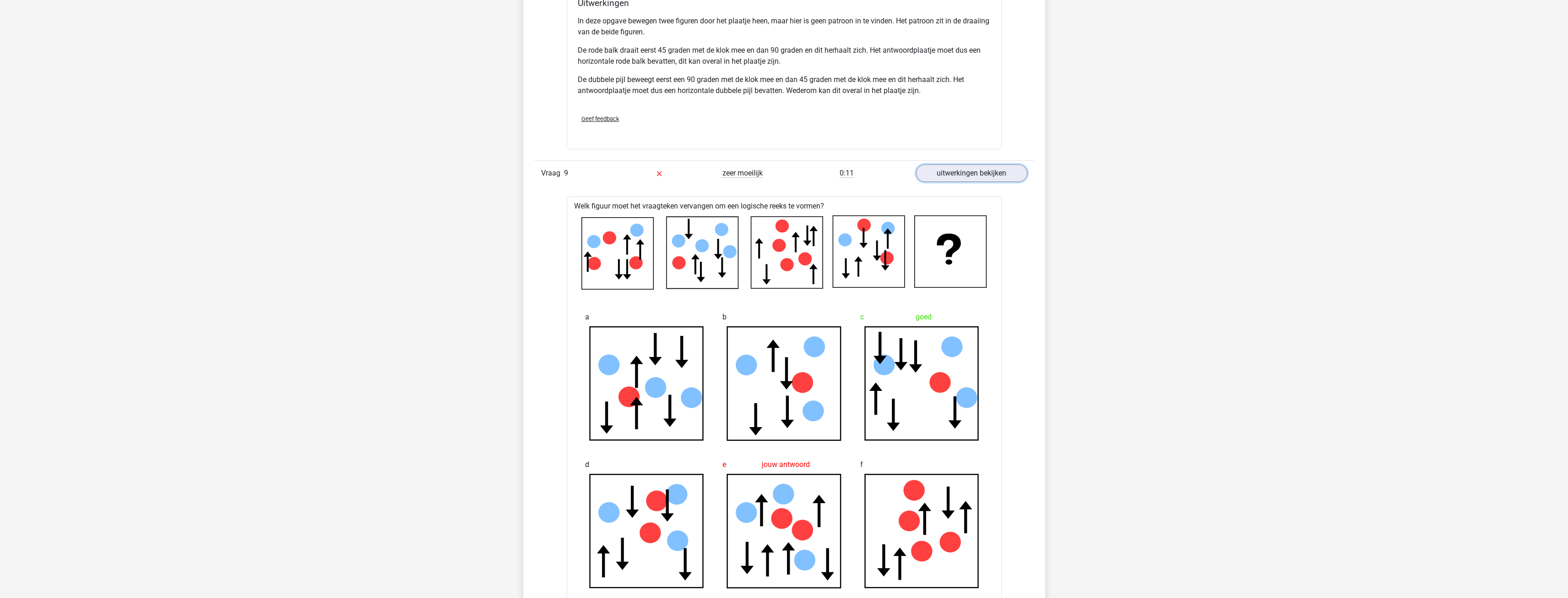
scroll to position [2749, 0]
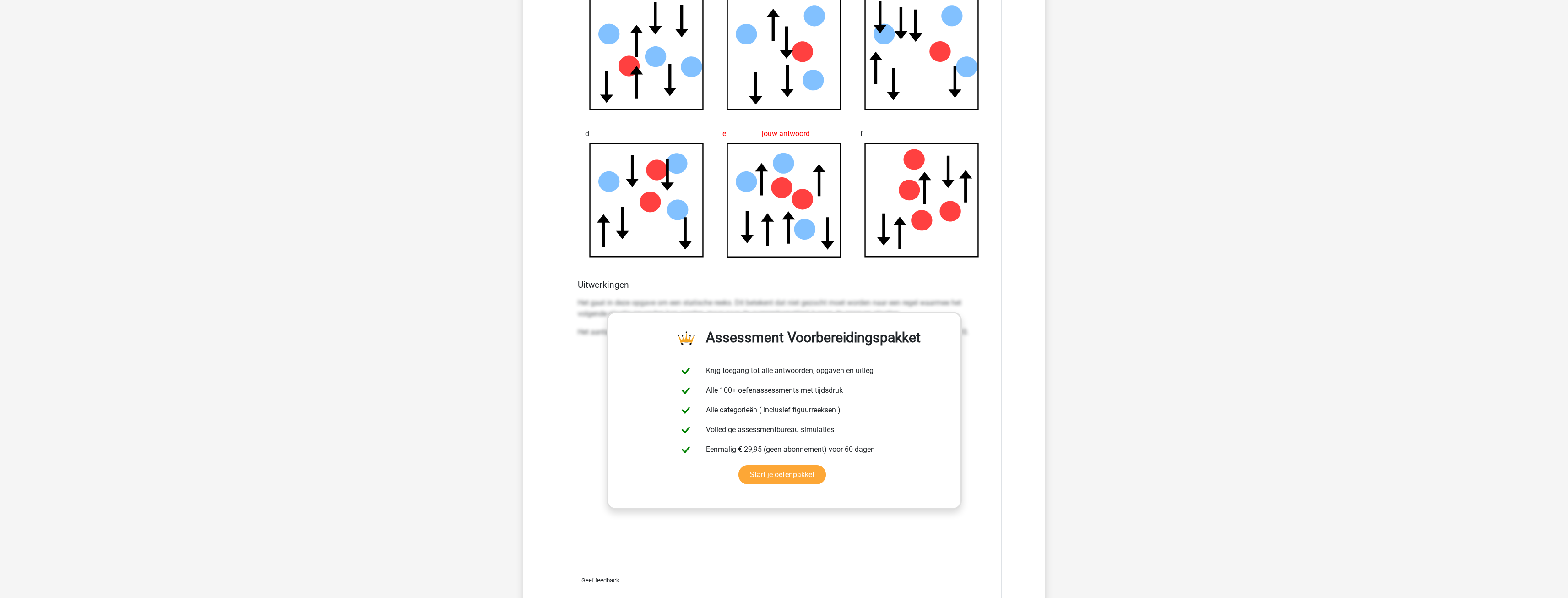
scroll to position [3207, 0]
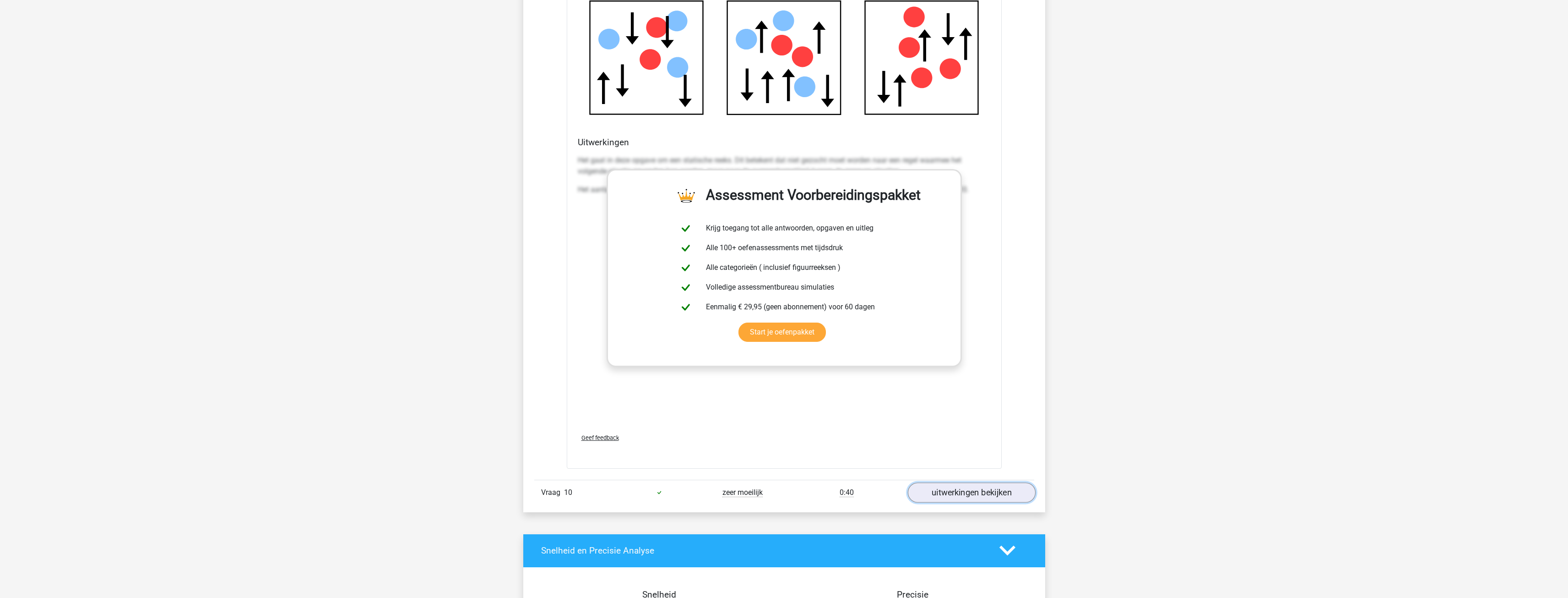
click at [972, 496] on link "uitwerkingen bekijken" at bounding box center [971, 492] width 128 height 20
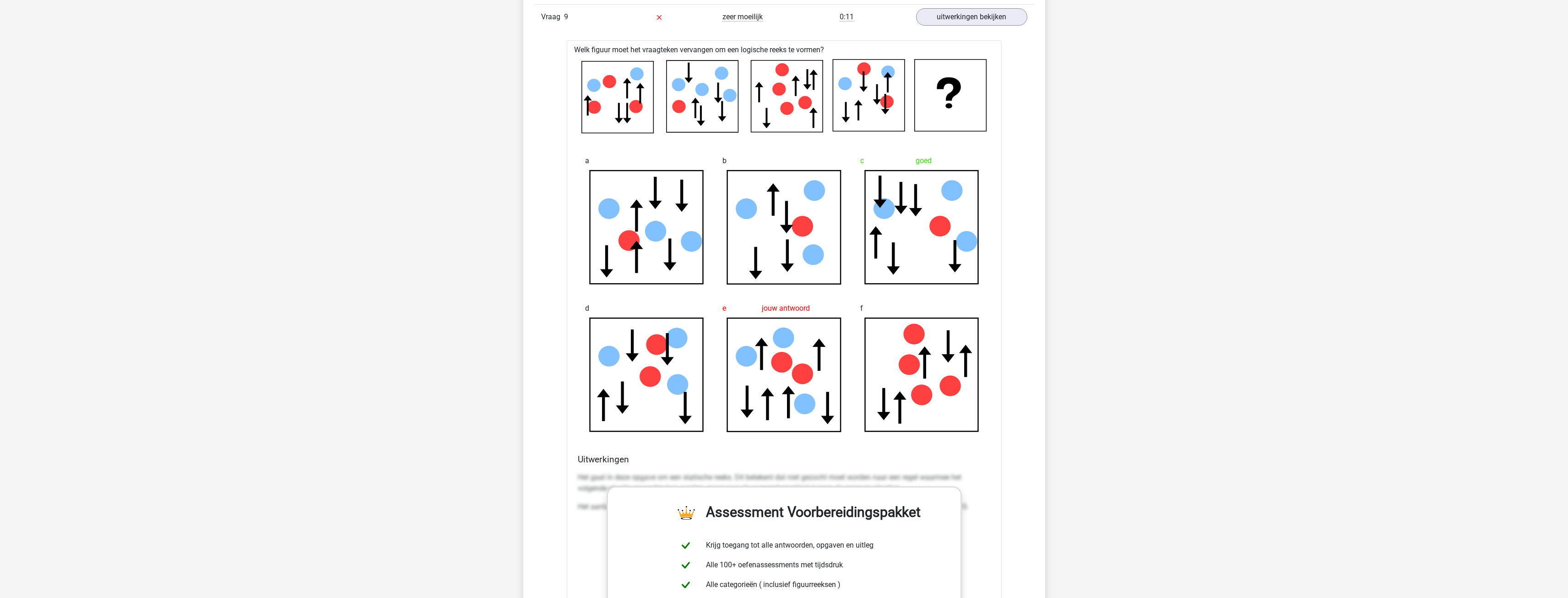
scroll to position [2887, 0]
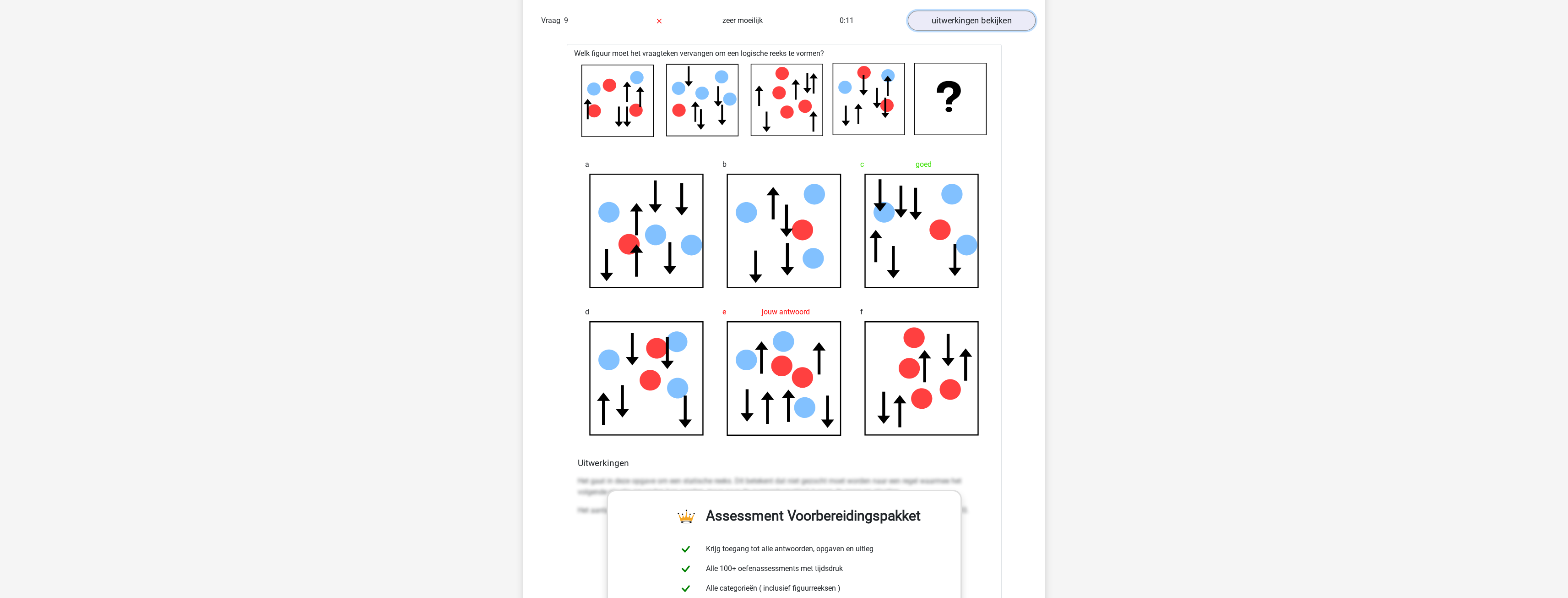
click at [952, 19] on link "uitwerkingen bekijken" at bounding box center [971, 21] width 128 height 20
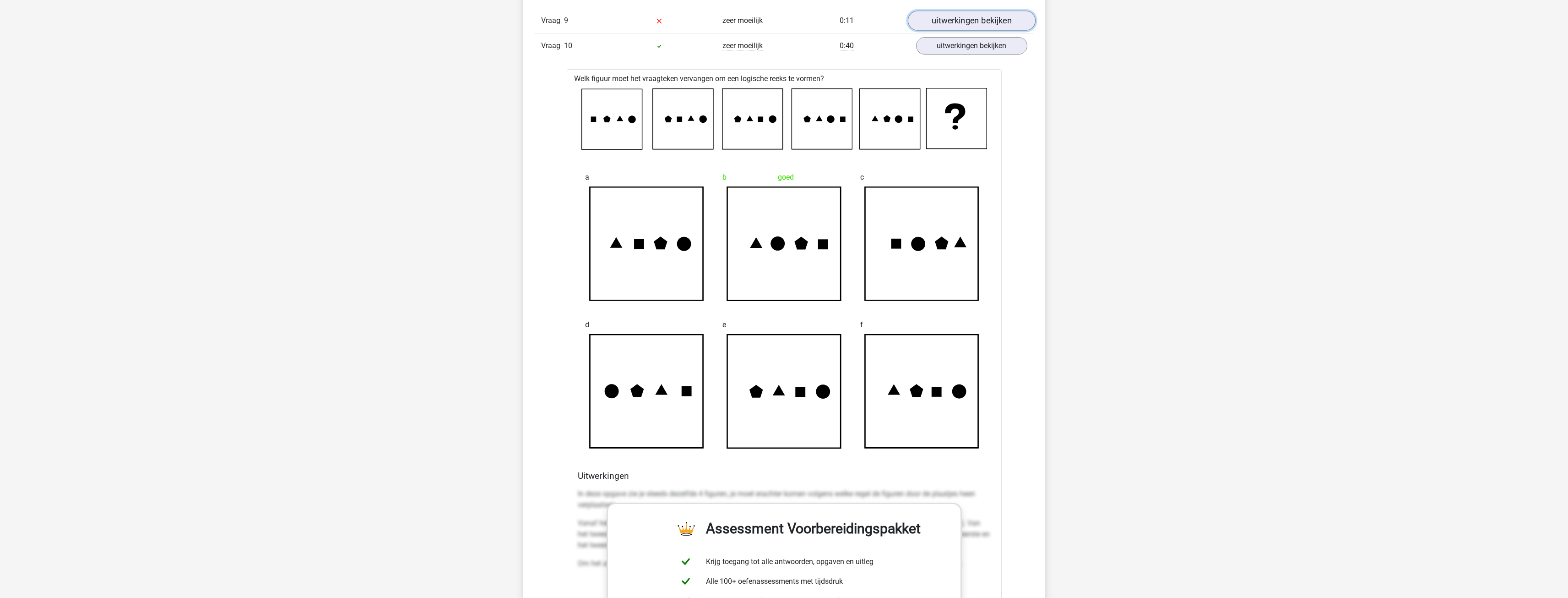
click at [994, 24] on link "uitwerkingen bekijken" at bounding box center [971, 21] width 128 height 20
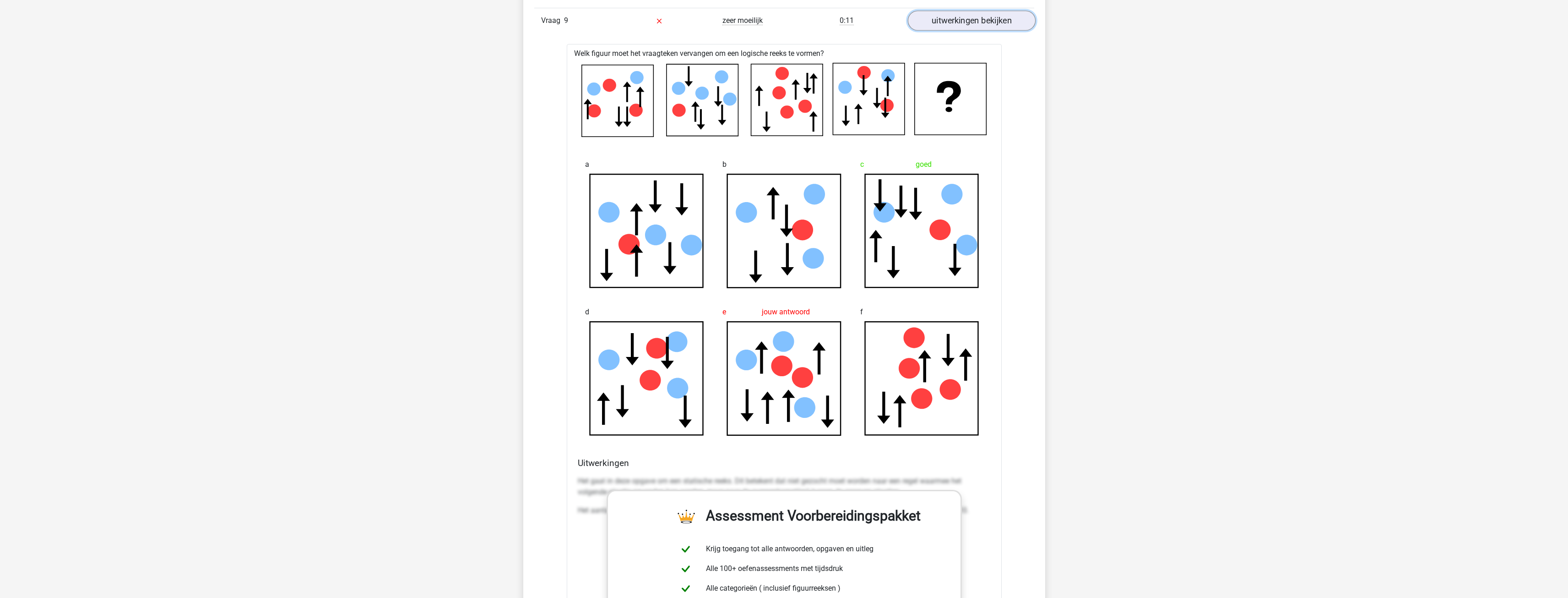
click at [979, 19] on link "uitwerkingen bekijken" at bounding box center [971, 21] width 128 height 20
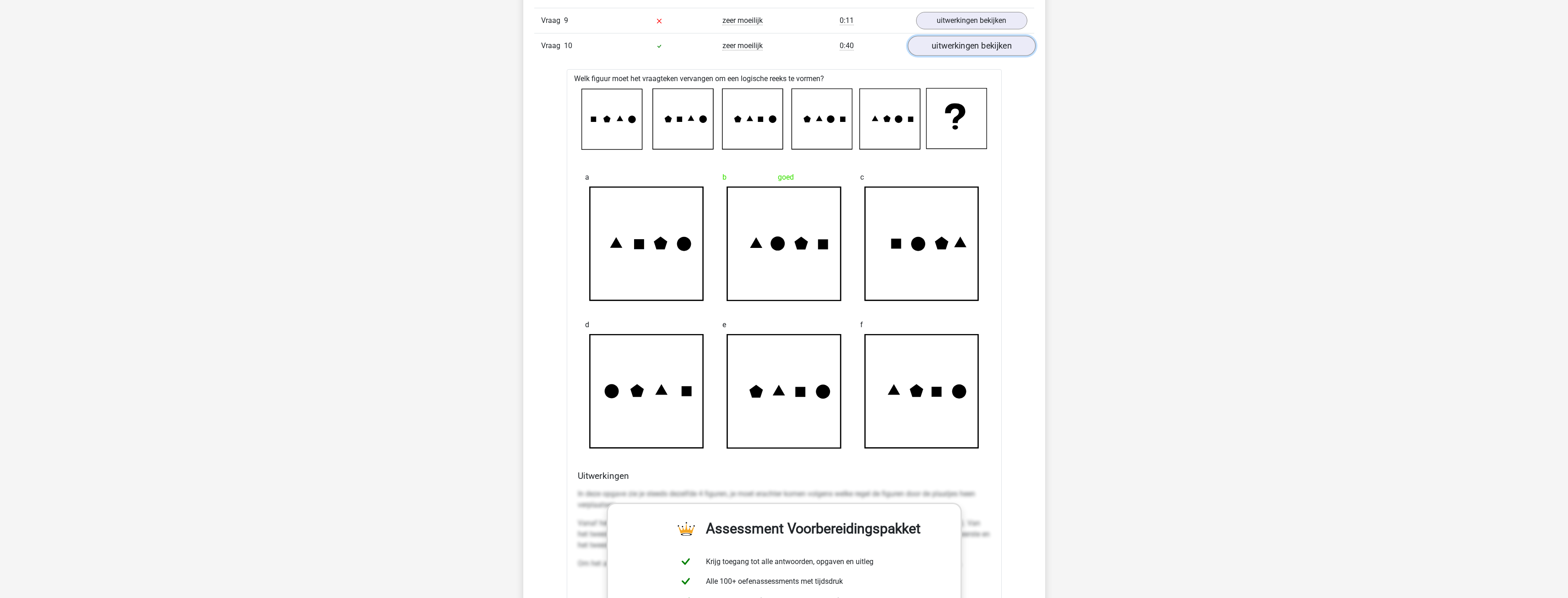
click at [974, 49] on link "uitwerkingen bekijken" at bounding box center [971, 46] width 128 height 20
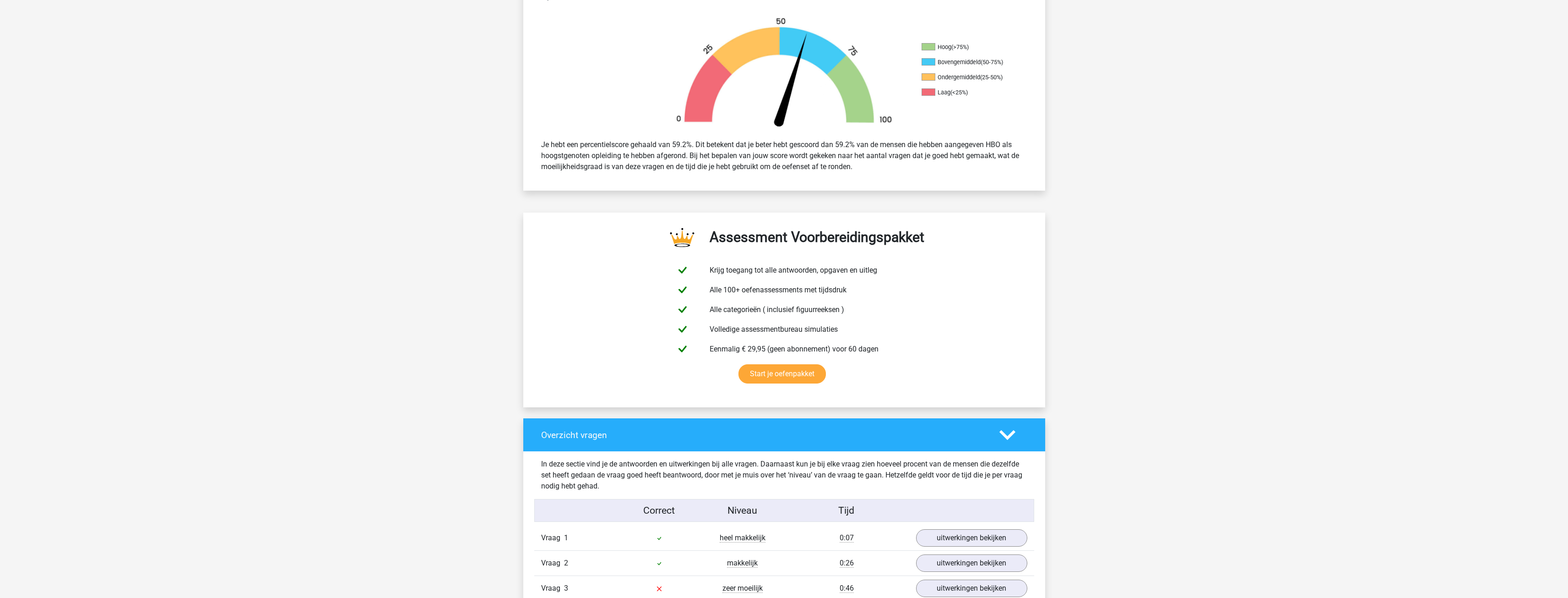
scroll to position [183, 0]
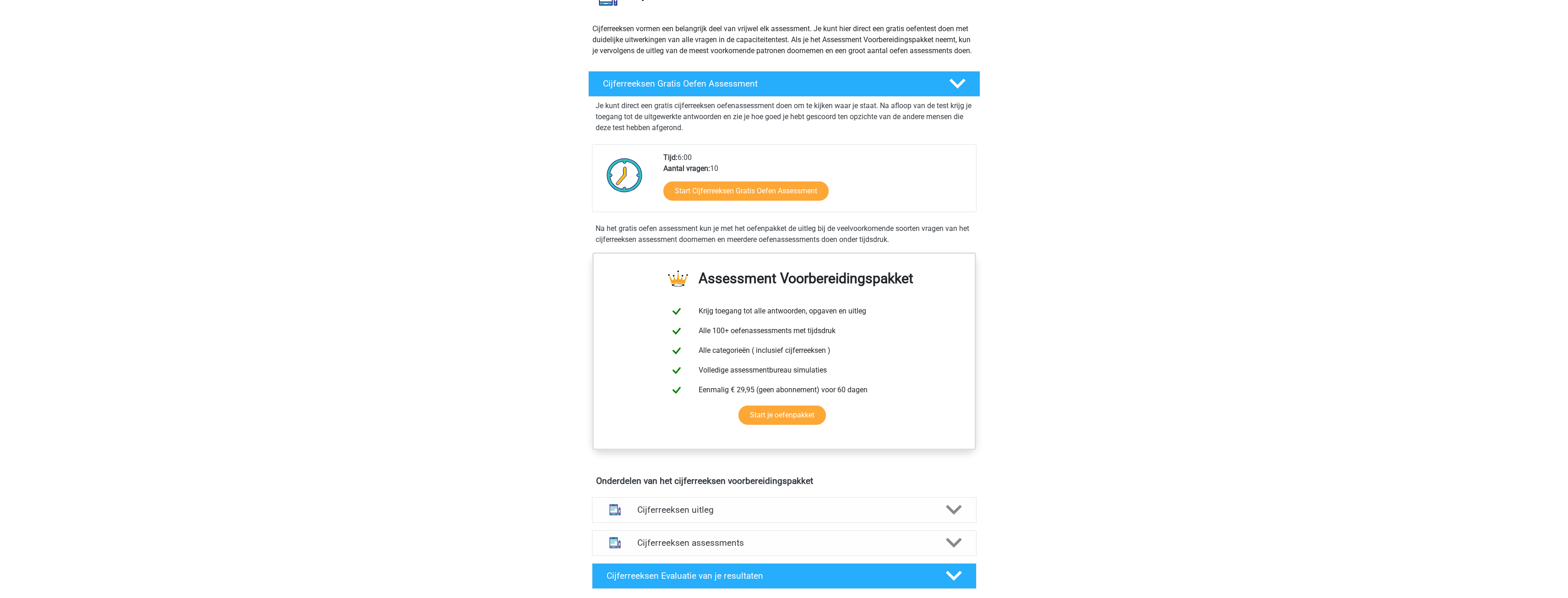
scroll to position [92, 0]
click at [729, 201] on link "Start Cijferreeksen Gratis Oefen Assessment" at bounding box center [745, 190] width 190 height 22
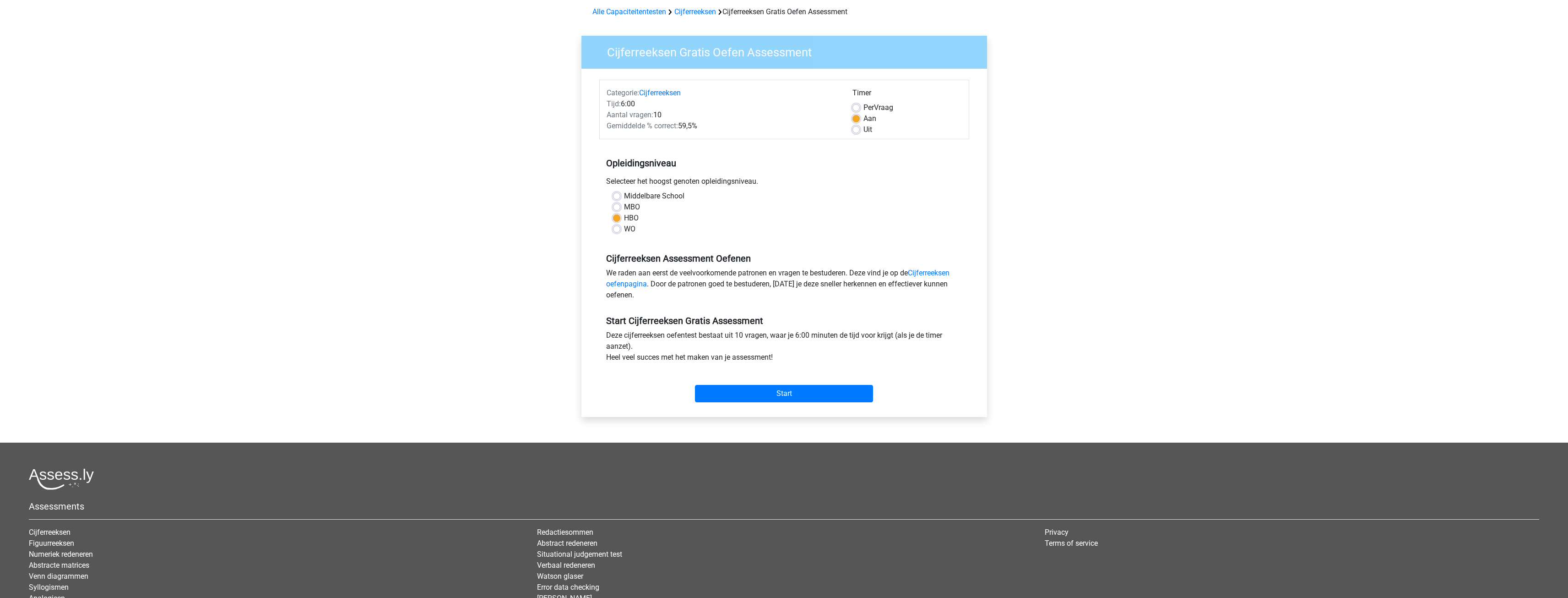
scroll to position [92, 0]
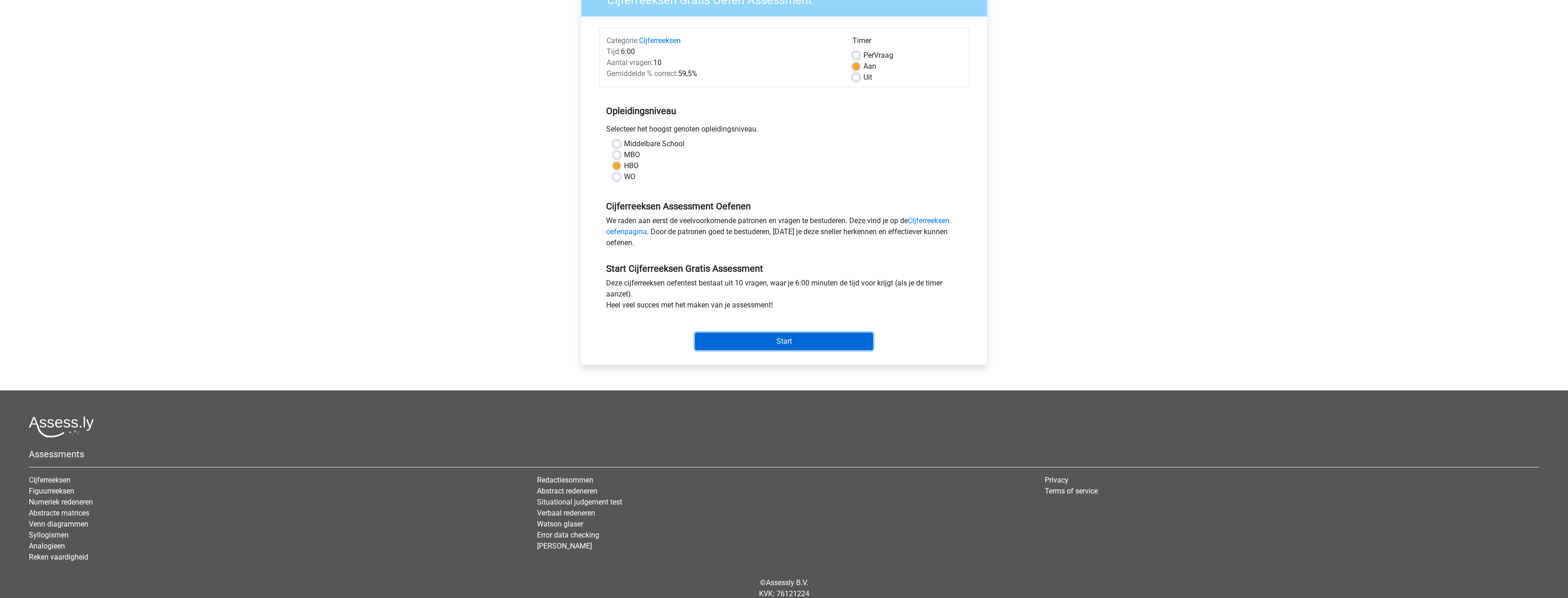
click at [749, 339] on input "Start" at bounding box center [784, 341] width 178 height 17
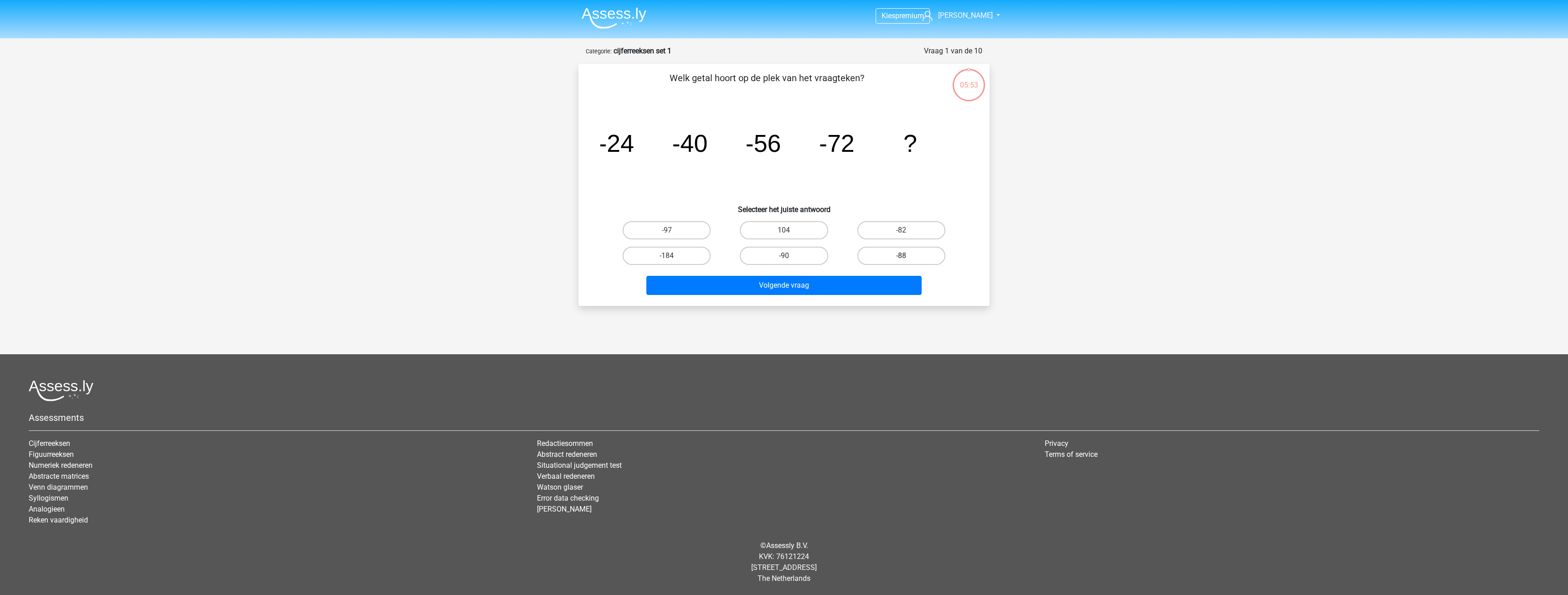
click at [894, 259] on label "-88" at bounding box center [901, 256] width 88 height 18
click at [901, 259] on input "-88" at bounding box center [903, 259] width 6 height 6
radio input "true"
click at [887, 280] on button "Volgende vraag" at bounding box center [784, 285] width 275 height 19
click at [668, 231] on input "-30" at bounding box center [669, 233] width 6 height 6
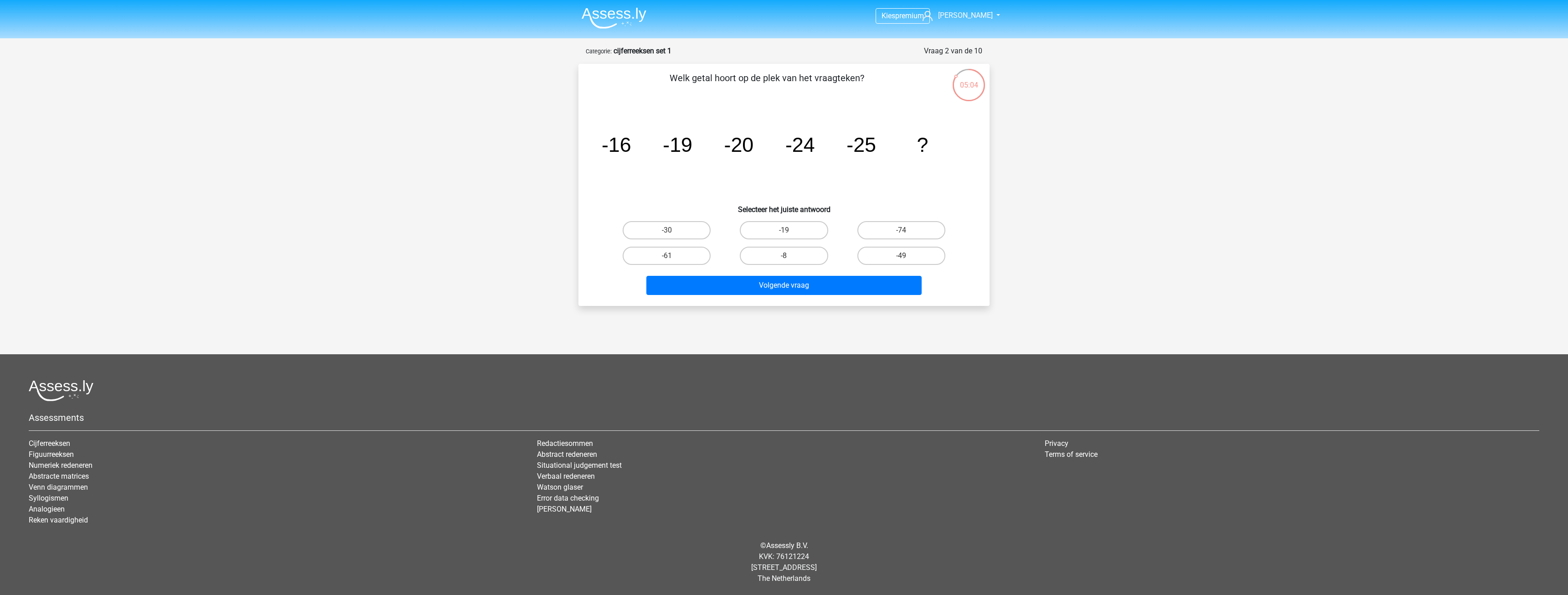
radio input "true"
click at [759, 273] on div "Volgende vraag" at bounding box center [784, 284] width 382 height 30
click at [775, 286] on button "Volgende vraag" at bounding box center [784, 285] width 275 height 19
click at [704, 238] on label "-82" at bounding box center [666, 230] width 88 height 18
click at [673, 236] on input "-82" at bounding box center [669, 233] width 6 height 6
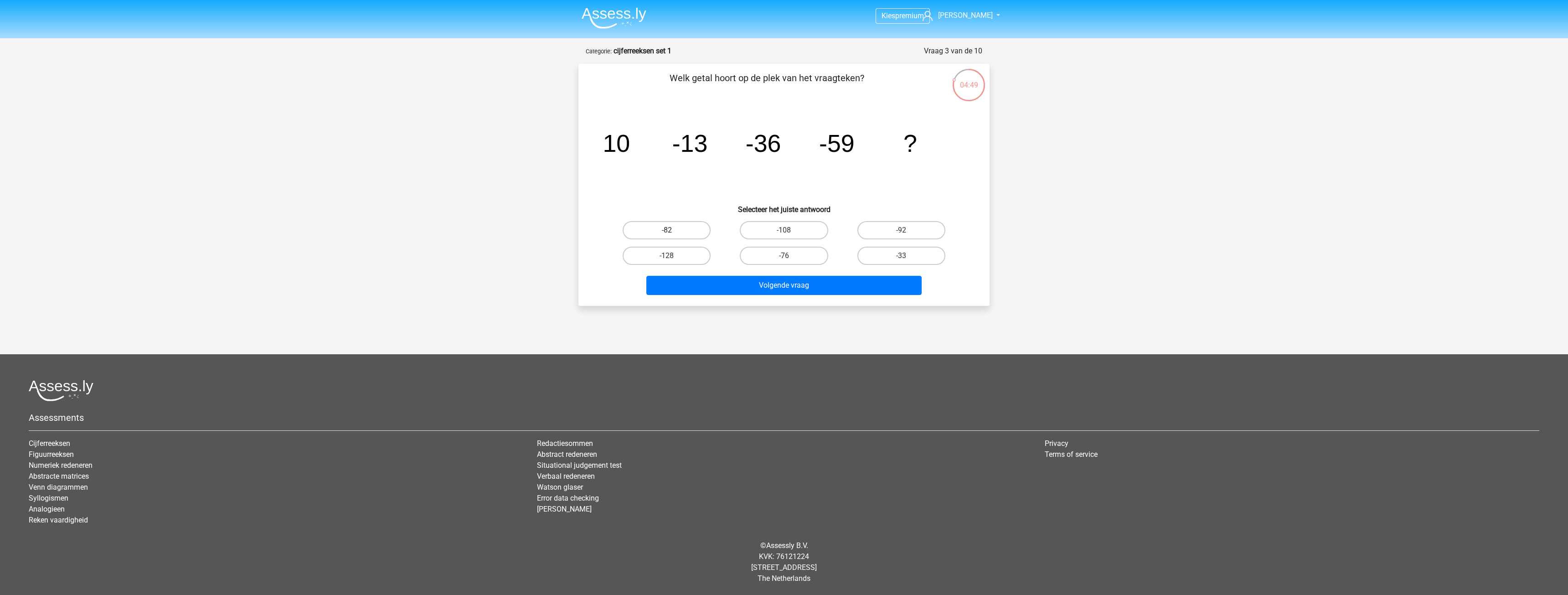
radio input "true"
click at [845, 285] on button "Volgende vraag" at bounding box center [784, 285] width 275 height 19
click at [937, 146] on tspan "?" at bounding box center [937, 146] width 9 height 17
click at [663, 226] on label "28" at bounding box center [666, 230] width 88 height 18
click at [666, 230] on input "28" at bounding box center [669, 233] width 6 height 6
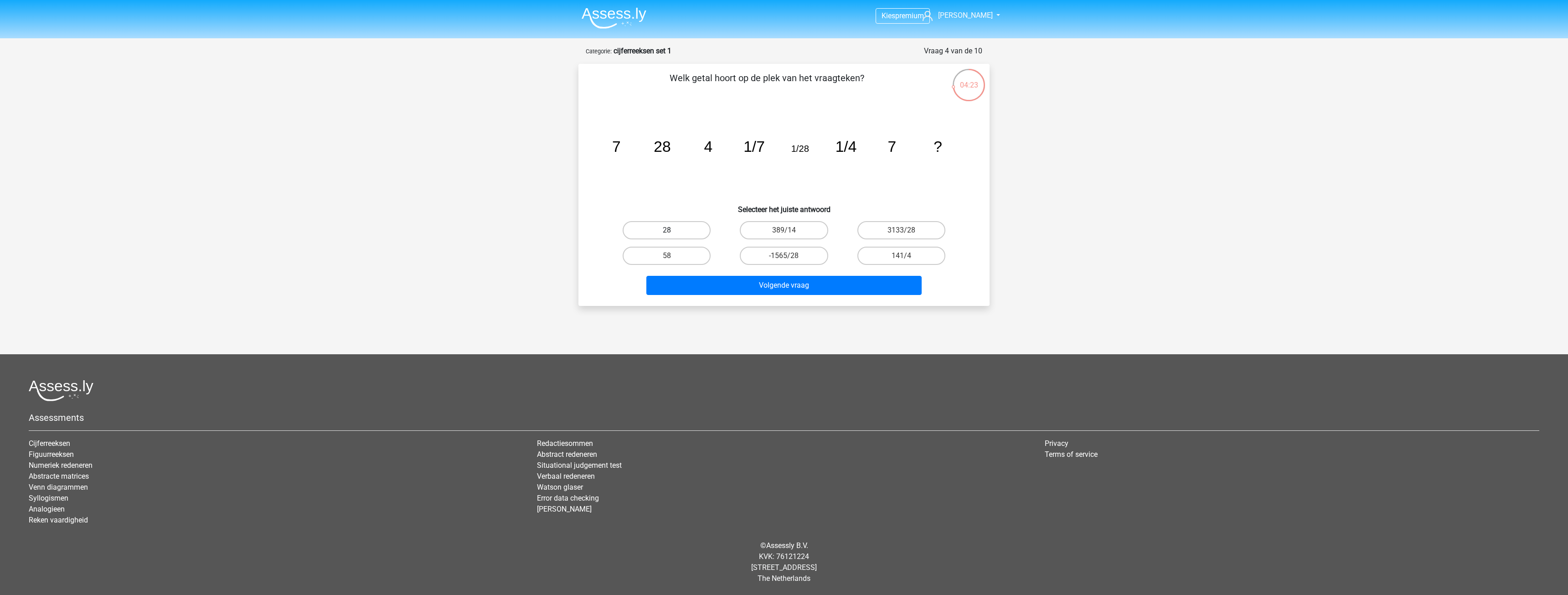
radio input "true"
click at [793, 281] on button "Volgende vraag" at bounding box center [784, 285] width 275 height 19
click at [671, 259] on input "-42" at bounding box center [669, 259] width 6 height 6
radio input "true"
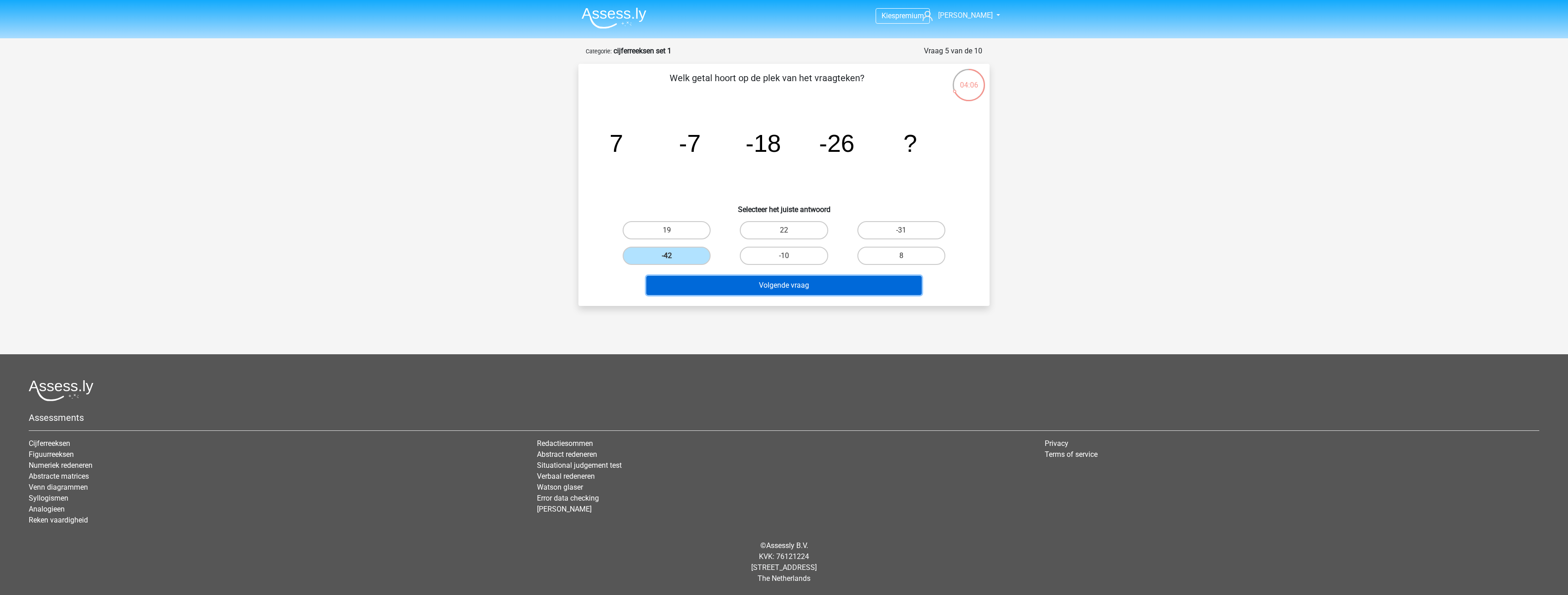
click at [832, 285] on button "Volgende vraag" at bounding box center [784, 285] width 275 height 19
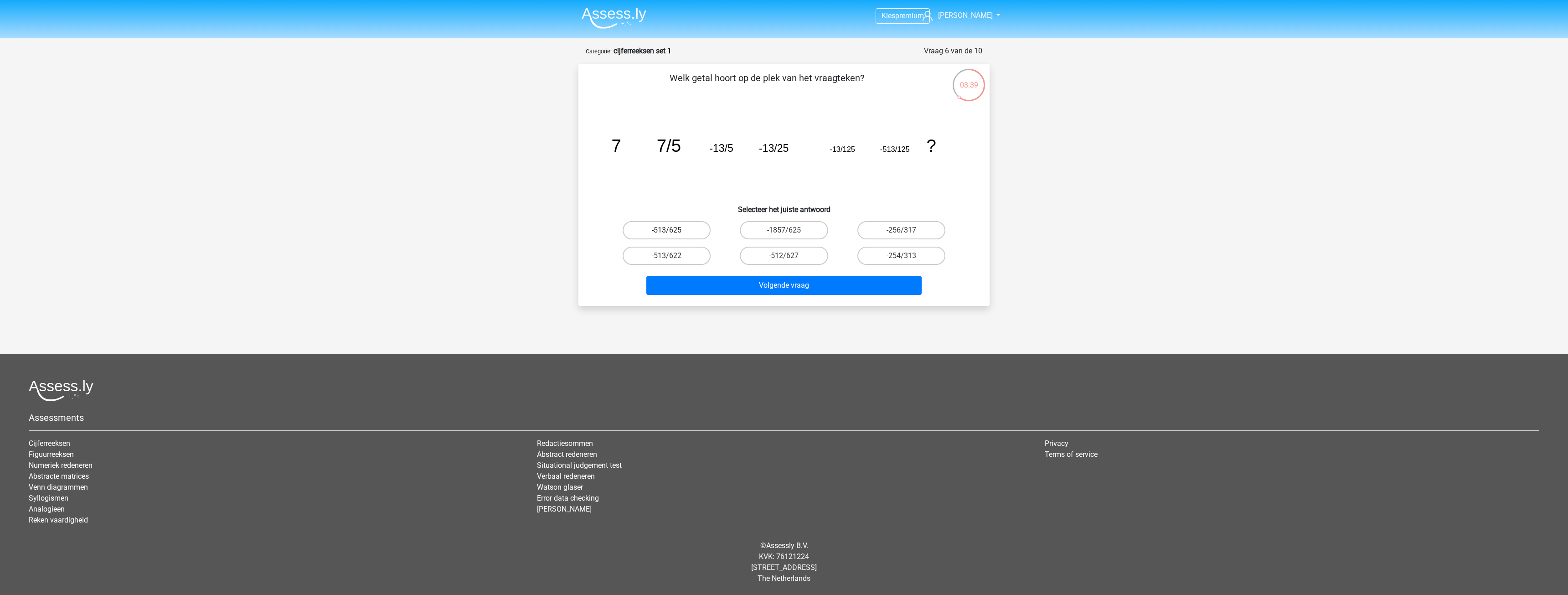
click at [675, 230] on label "-513/625" at bounding box center [666, 230] width 88 height 18
click at [673, 230] on input "-513/625" at bounding box center [669, 233] width 6 height 6
radio input "true"
click at [759, 279] on button "Volgende vraag" at bounding box center [784, 285] width 275 height 19
drag, startPoint x: 922, startPoint y: 265, endPoint x: 920, endPoint y: 260, distance: 5.4
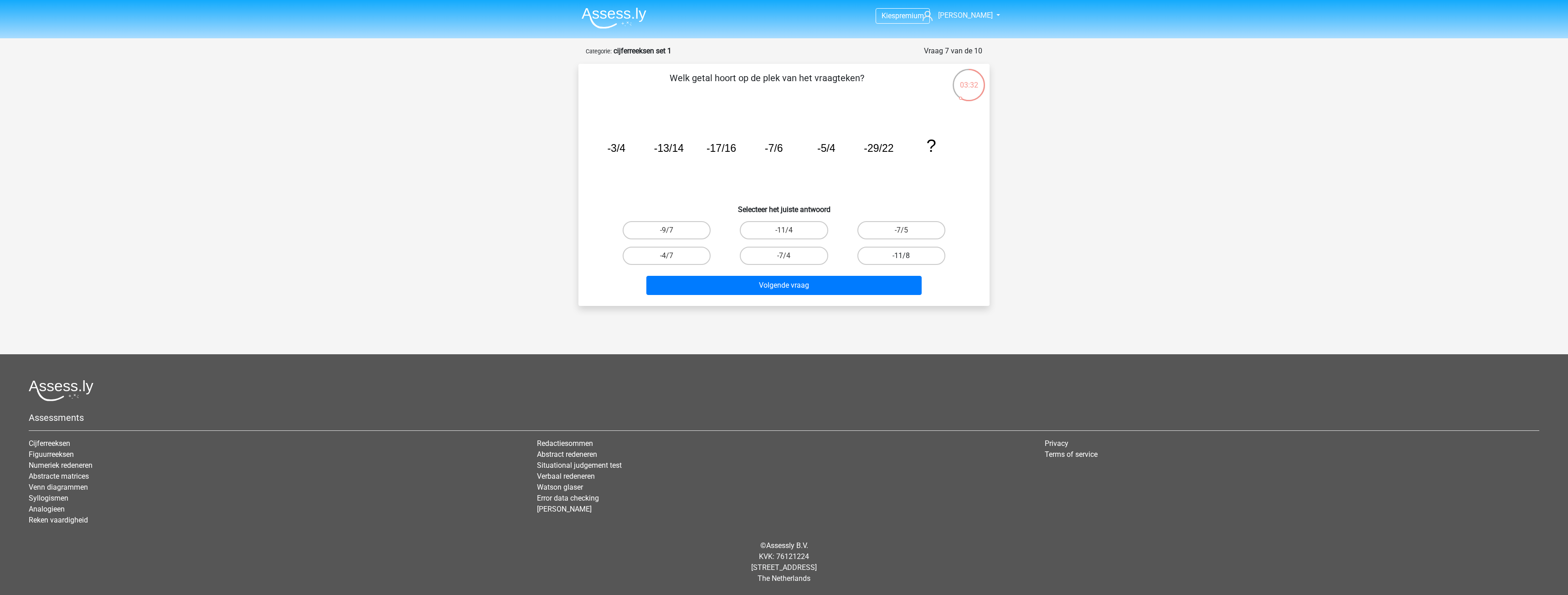
click at [922, 264] on div "-11/8" at bounding box center [901, 256] width 117 height 26
drag, startPoint x: 920, startPoint y: 258, endPoint x: 901, endPoint y: 285, distance: 33.0
click at [920, 258] on label "-11/8" at bounding box center [901, 256] width 88 height 18
click at [907, 258] on input "-11/8" at bounding box center [903, 259] width 6 height 6
radio input "true"
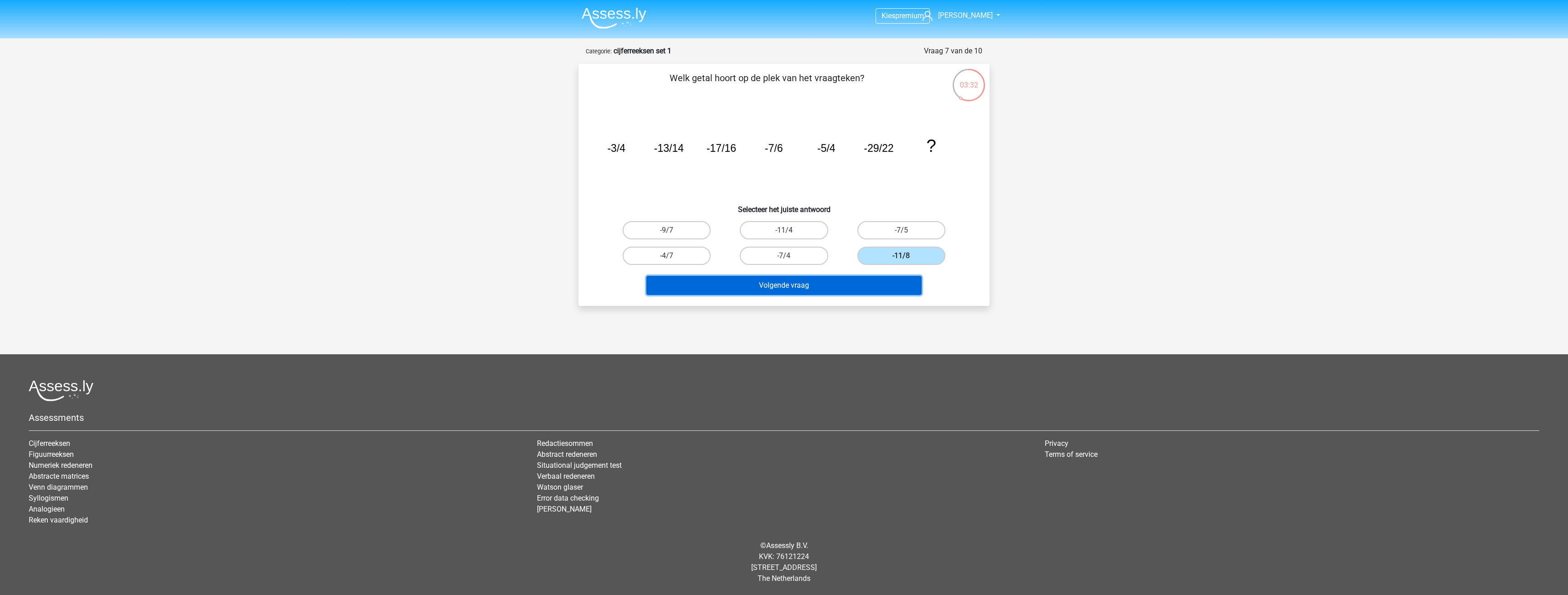
click at [900, 286] on button "Volgende vraag" at bounding box center [784, 285] width 275 height 19
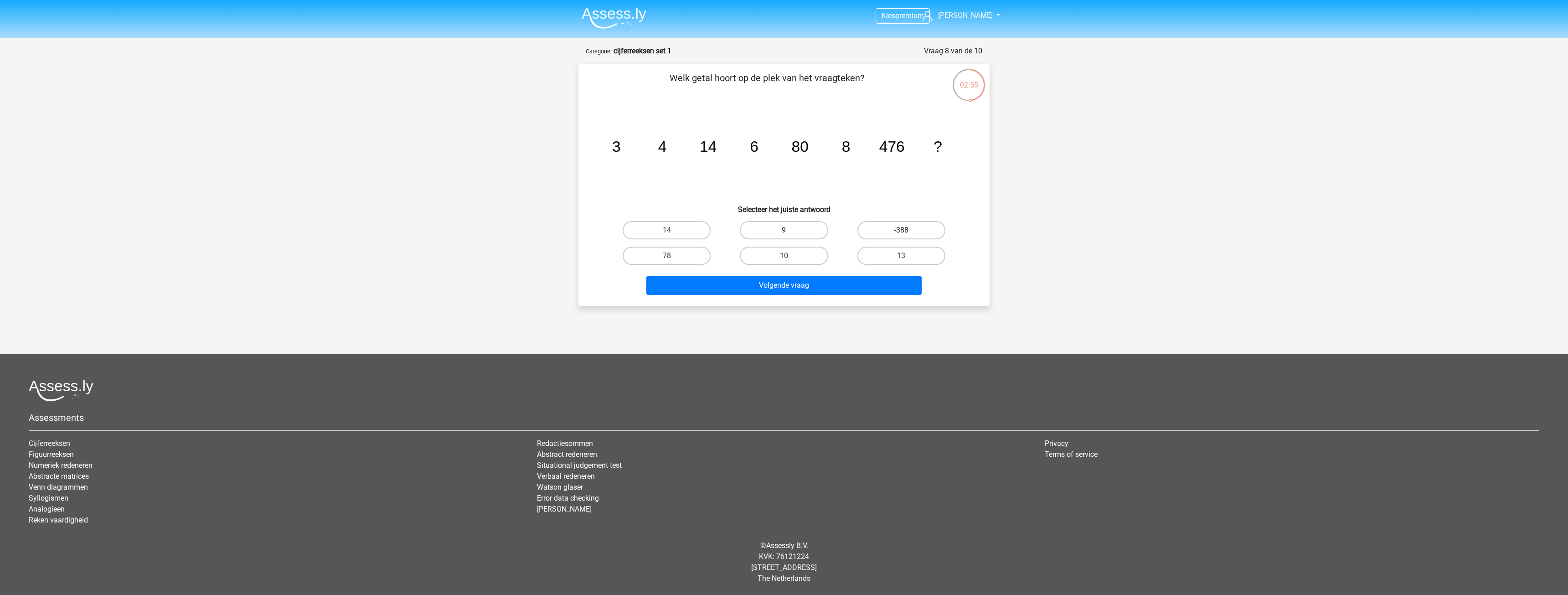
click at [903, 228] on label "-388" at bounding box center [901, 230] width 88 height 18
click at [903, 230] on input "-388" at bounding box center [903, 233] width 6 height 6
radio input "true"
click at [886, 283] on button "Volgende vraag" at bounding box center [784, 285] width 275 height 19
click at [668, 232] on input "1448" at bounding box center [669, 233] width 6 height 6
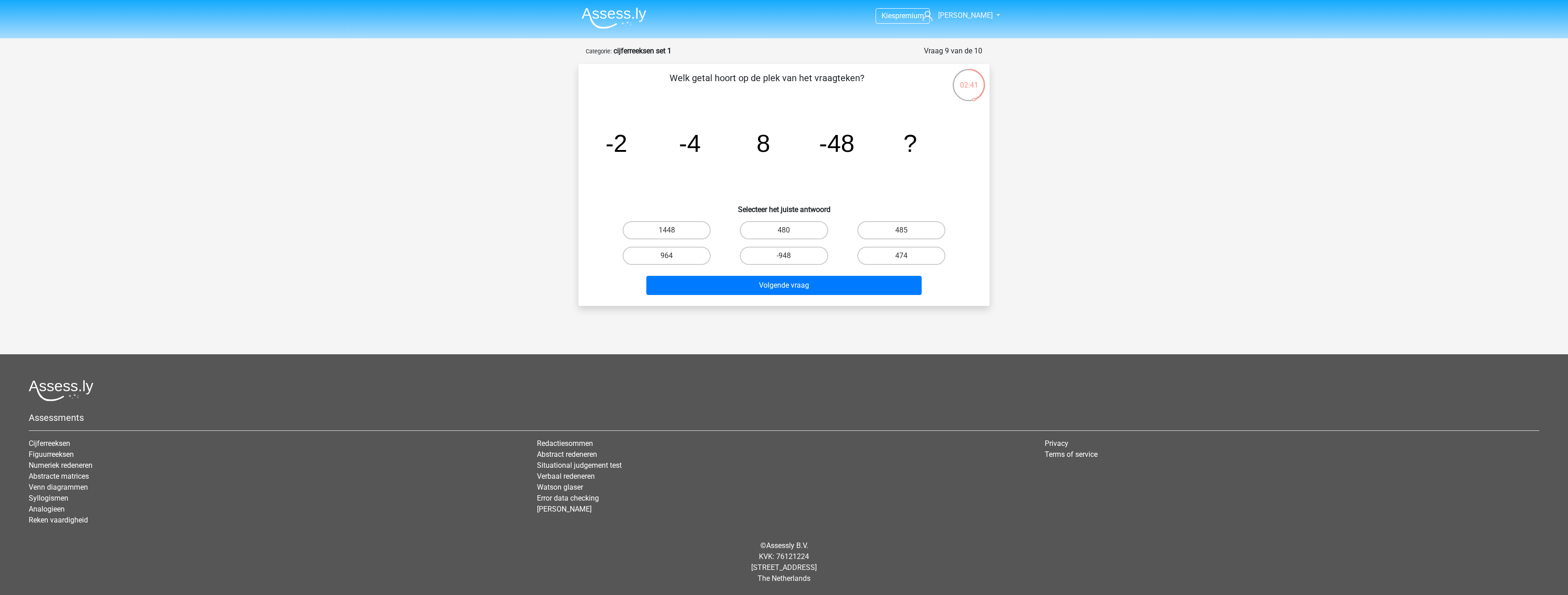
radio input "true"
click at [774, 288] on button "Volgende vraag" at bounding box center [784, 285] width 275 height 19
click at [691, 231] on label "365" at bounding box center [666, 230] width 88 height 18
click at [673, 231] on input "365" at bounding box center [669, 233] width 6 height 6
radio input "true"
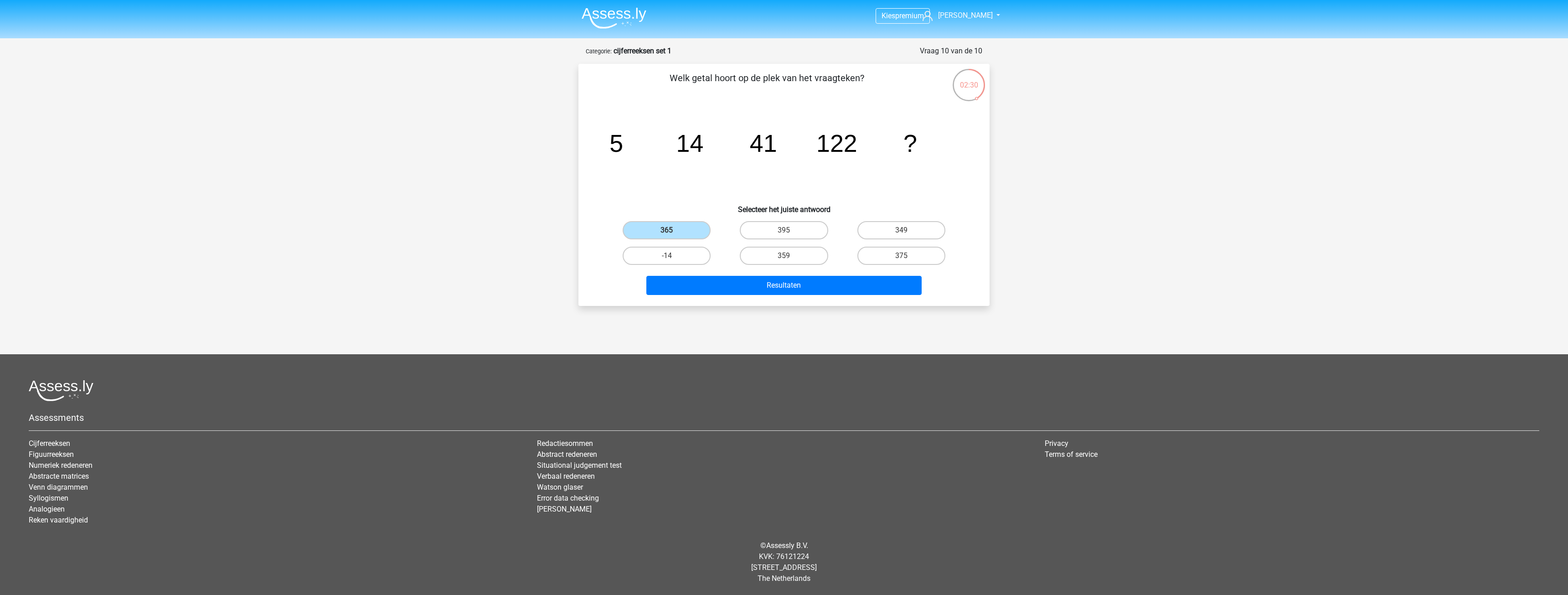
click at [806, 304] on div "Welk getal hoort op de plek van het vraagteken? image/svg+xml 5 14 41 122 ? Sel…" at bounding box center [784, 184] width 411 height 242
click at [808, 293] on button "Resultaten" at bounding box center [784, 285] width 275 height 19
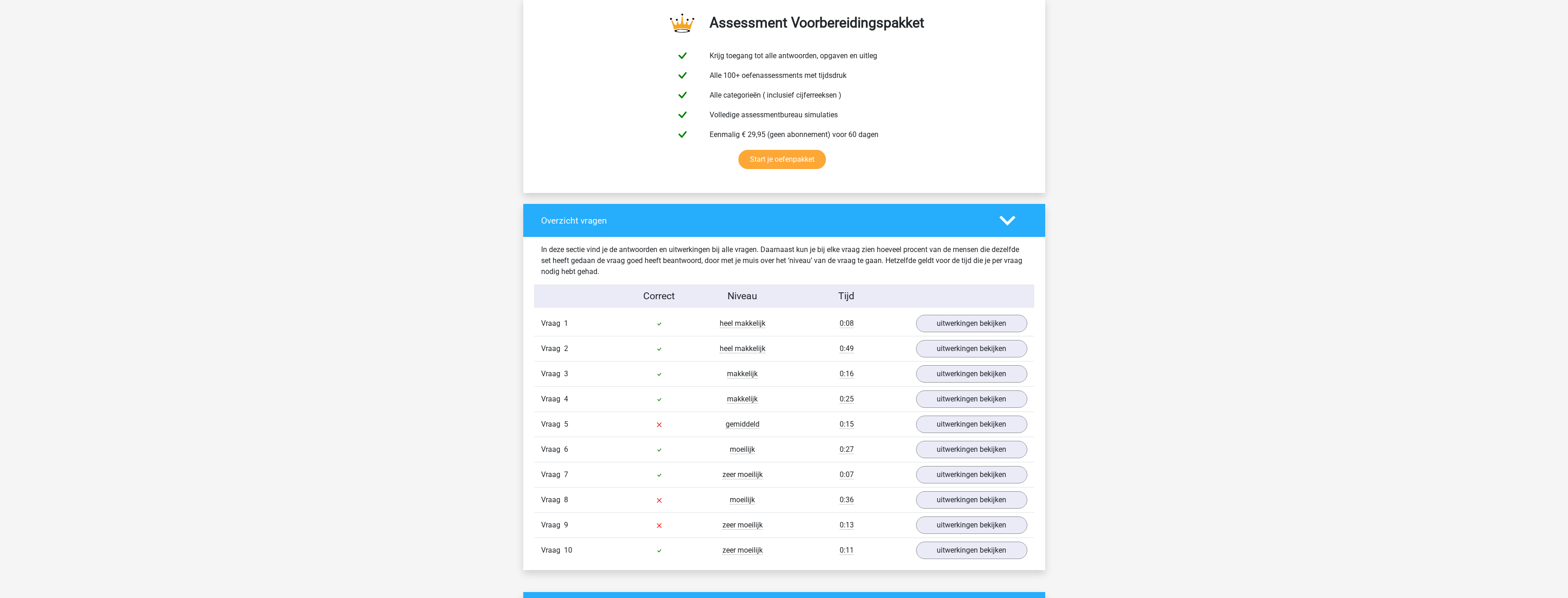
scroll to position [595, 0]
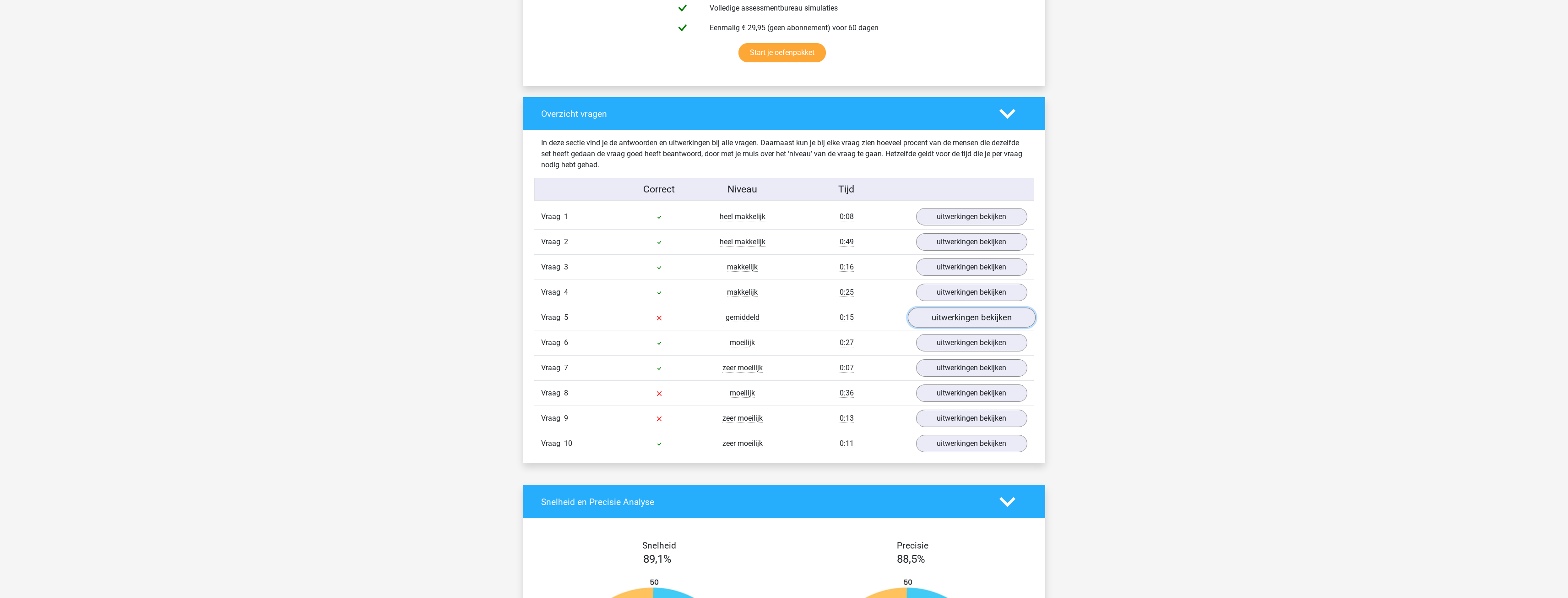
click at [954, 316] on link "uitwerkingen bekijken" at bounding box center [971, 317] width 128 height 20
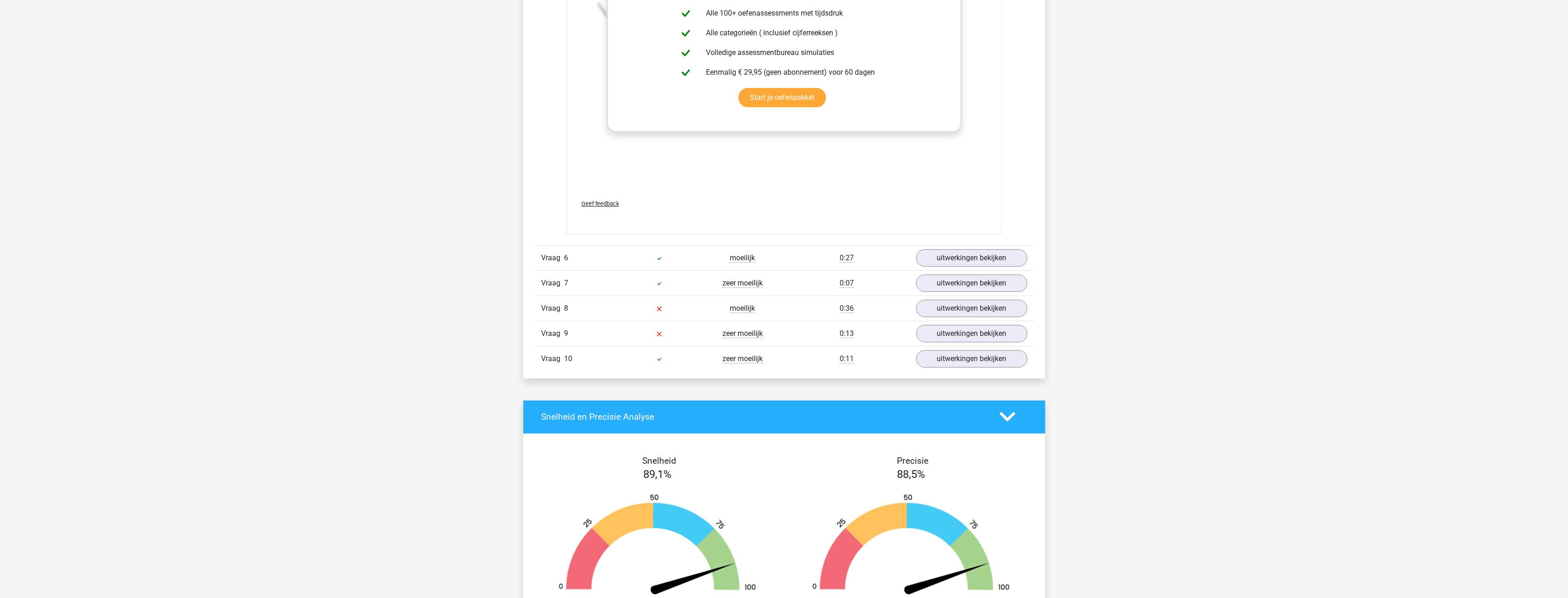
scroll to position [1100, 0]
